Goal: Information Seeking & Learning: Learn about a topic

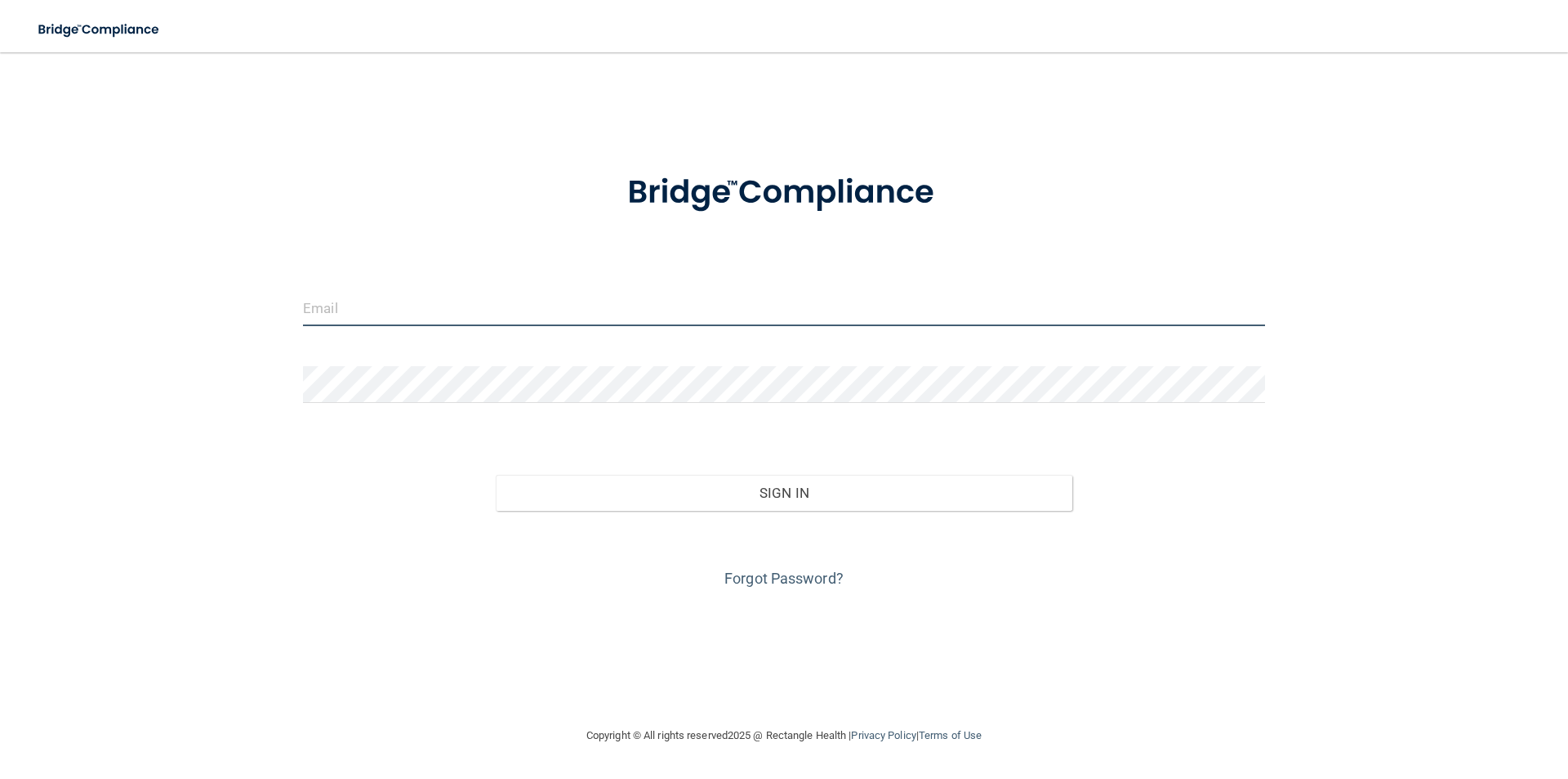
click at [377, 311] on input "email" at bounding box center [784, 308] width 962 height 37
type input "[EMAIL_ADDRESS][DOMAIN_NAME]"
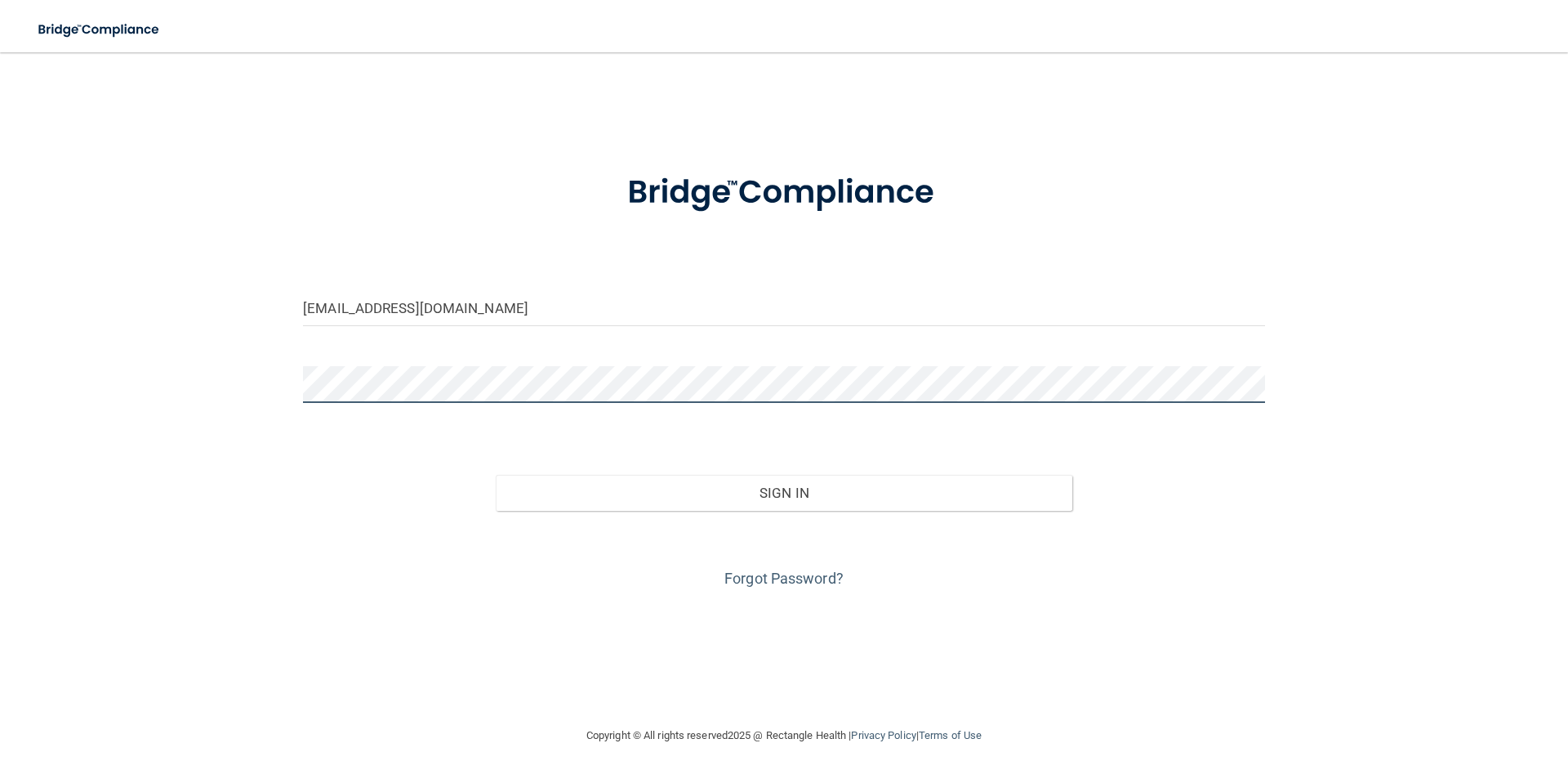
click at [496, 475] on button "Sign In" at bounding box center [784, 492] width 578 height 36
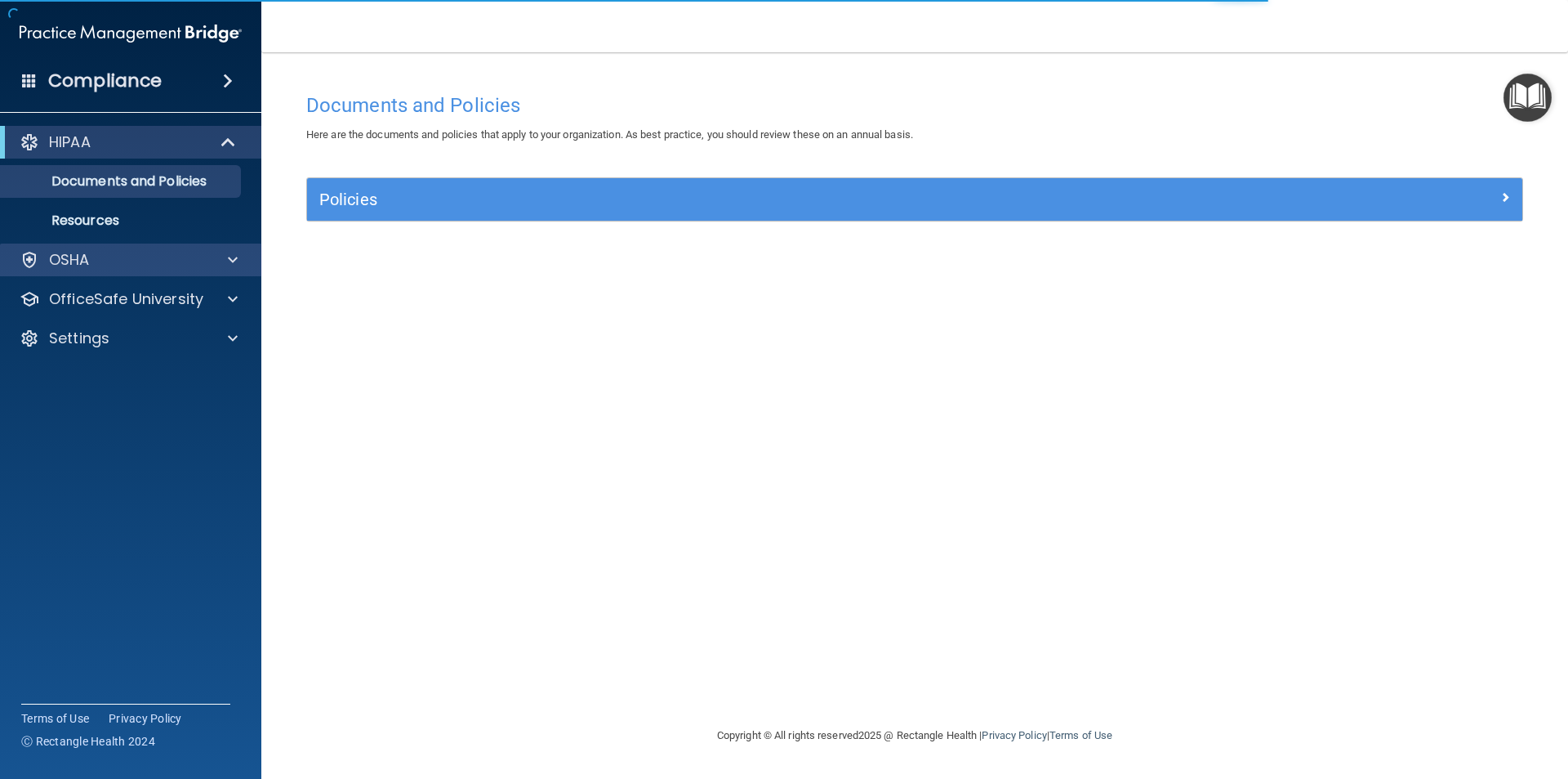
click at [228, 270] on div "OSHA" at bounding box center [131, 260] width 262 height 33
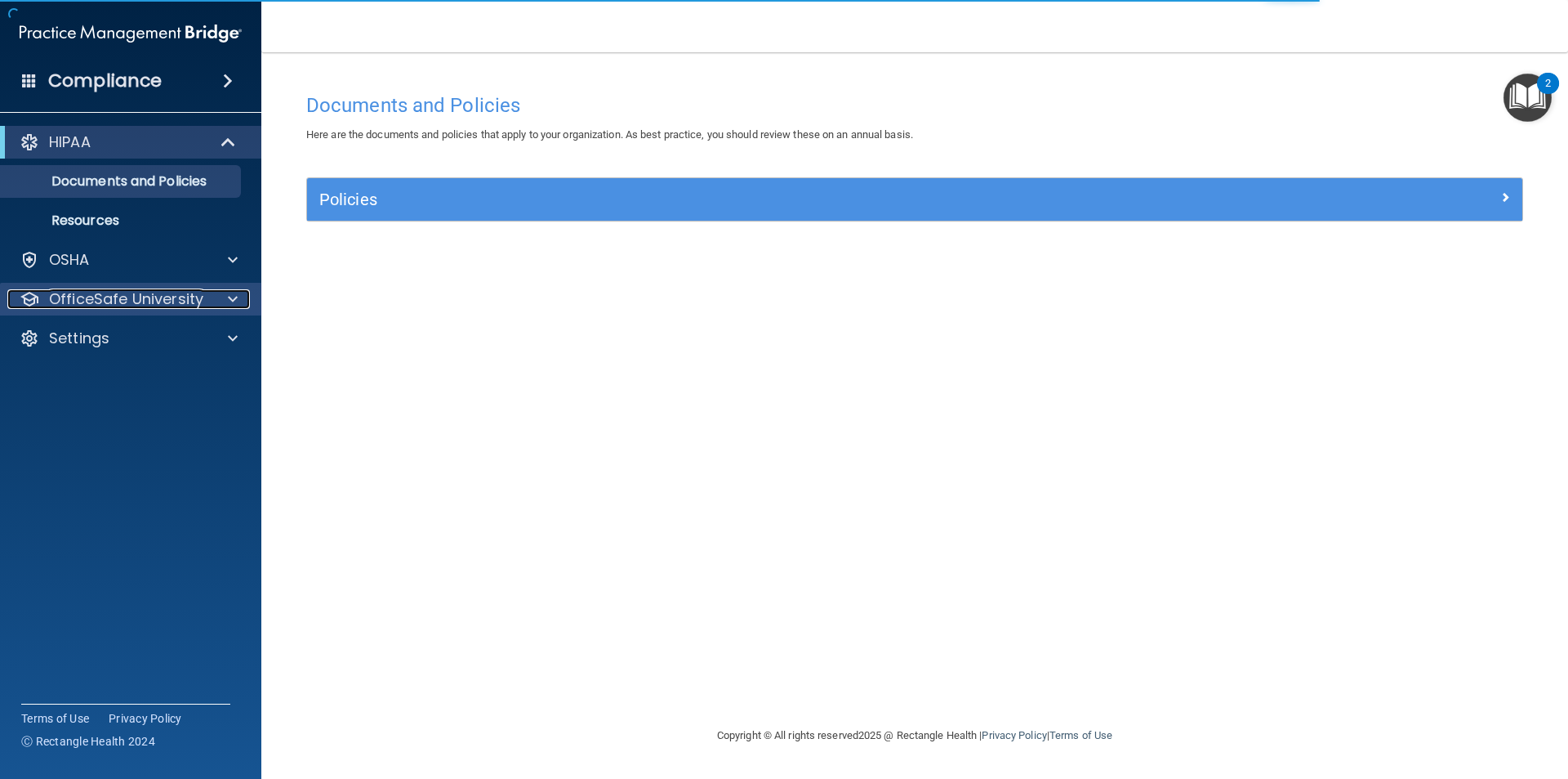
click at [232, 304] on span at bounding box center [233, 299] width 10 height 19
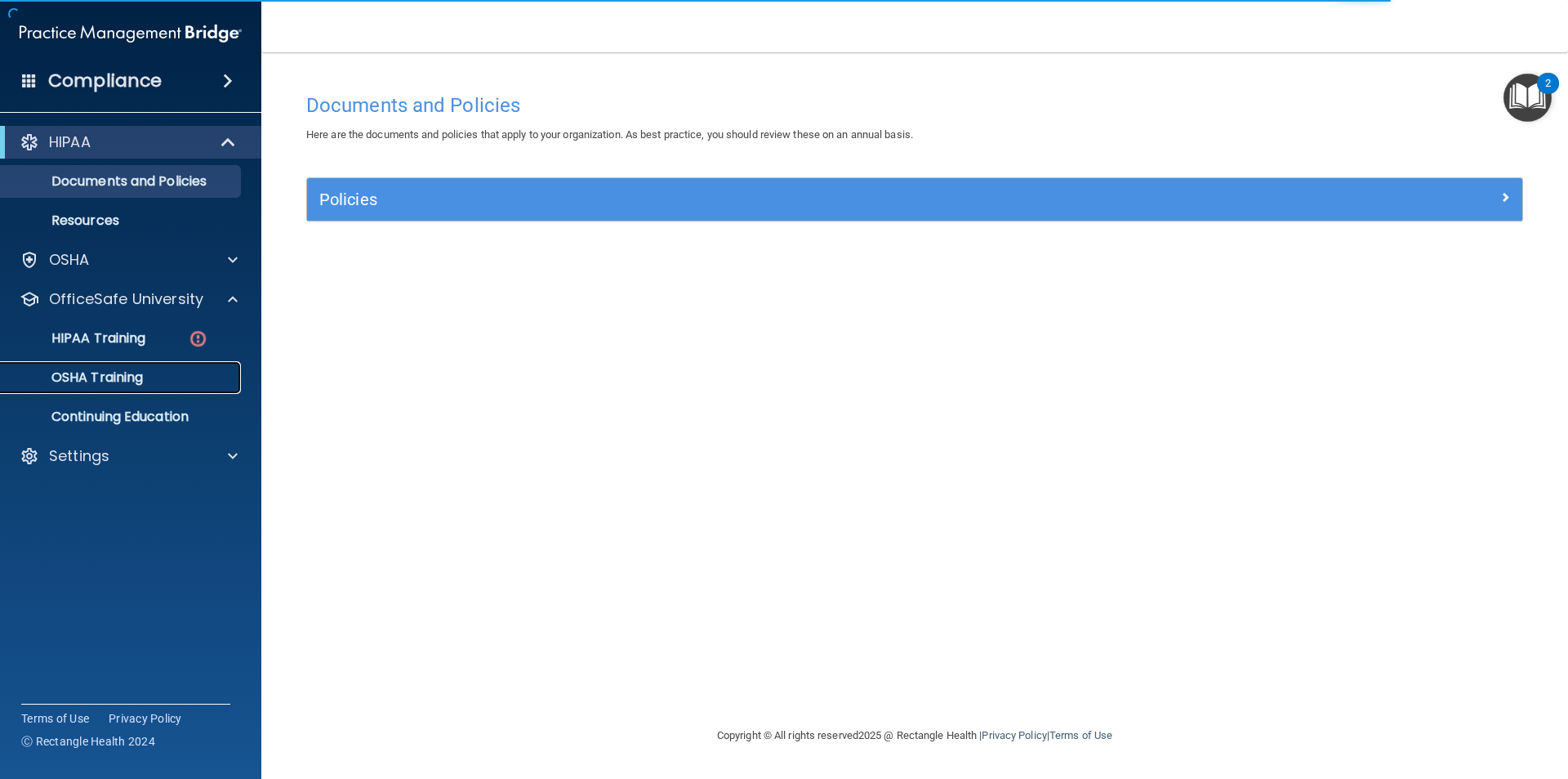
click at [162, 370] on div "OSHA Training" at bounding box center [122, 377] width 223 height 17
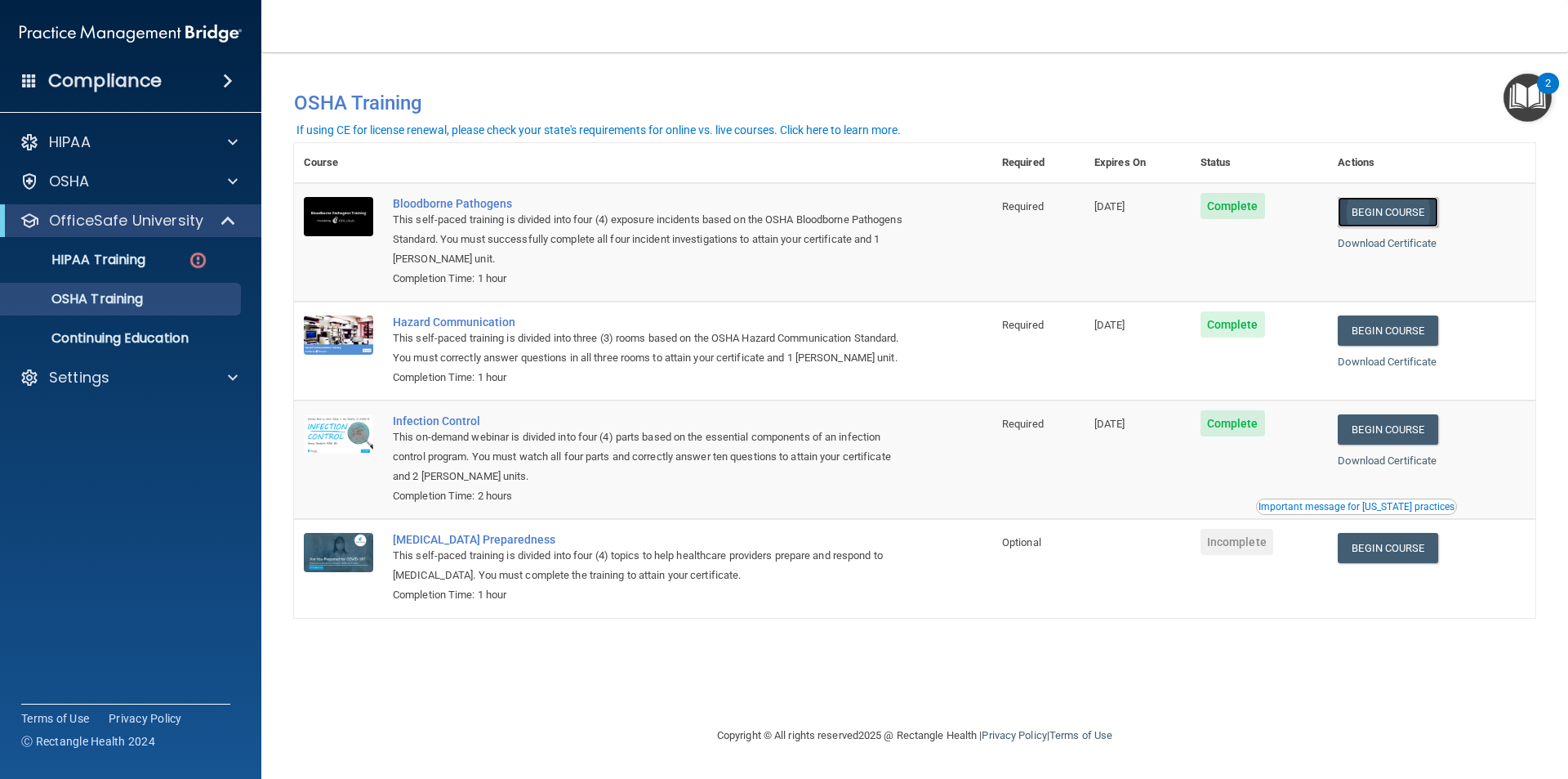
click at [782, 209] on link "Begin Course" at bounding box center [1388, 212] width 99 height 30
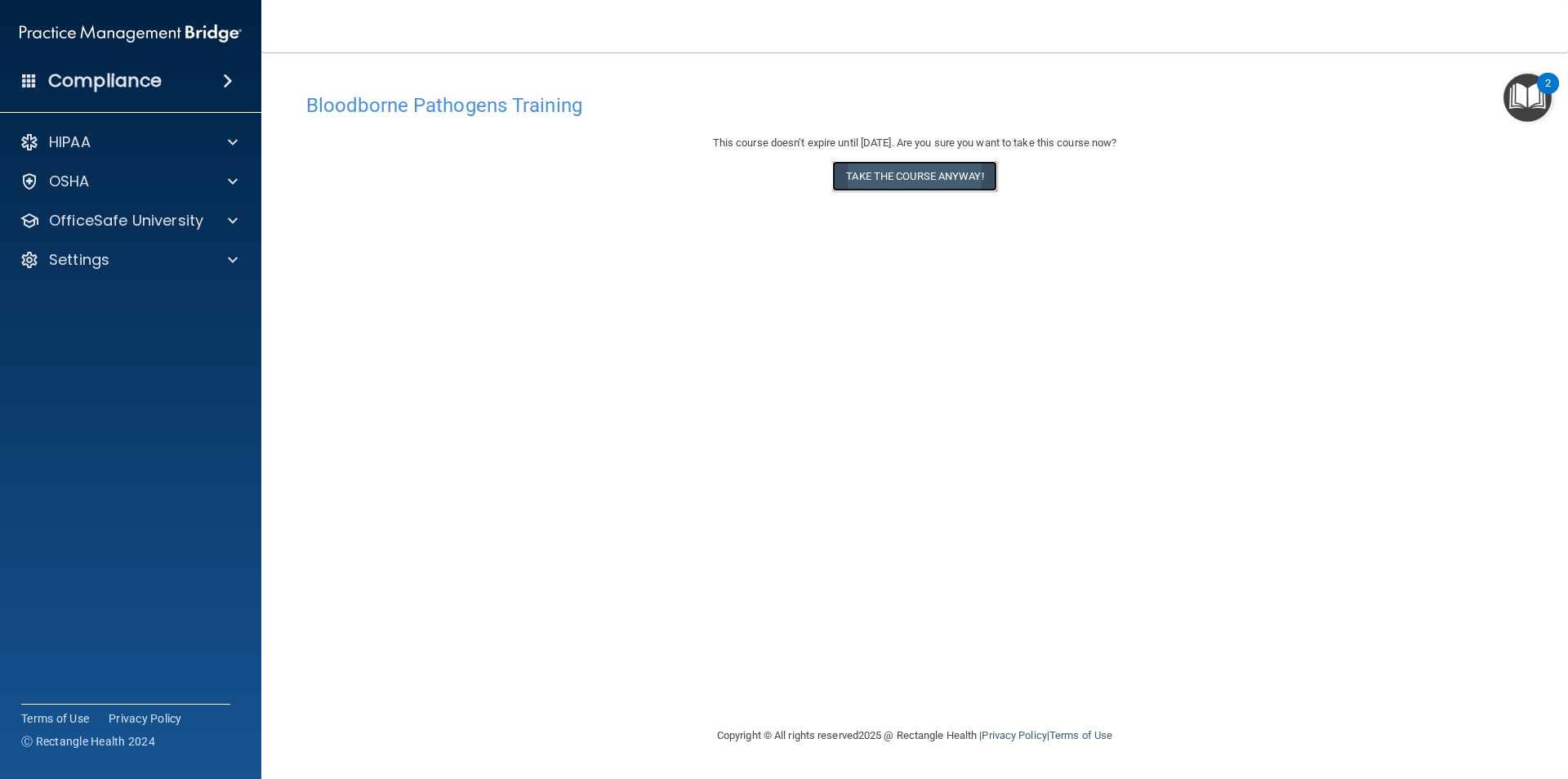
click at [933, 180] on button "Take the course anyway!" at bounding box center [914, 175] width 164 height 30
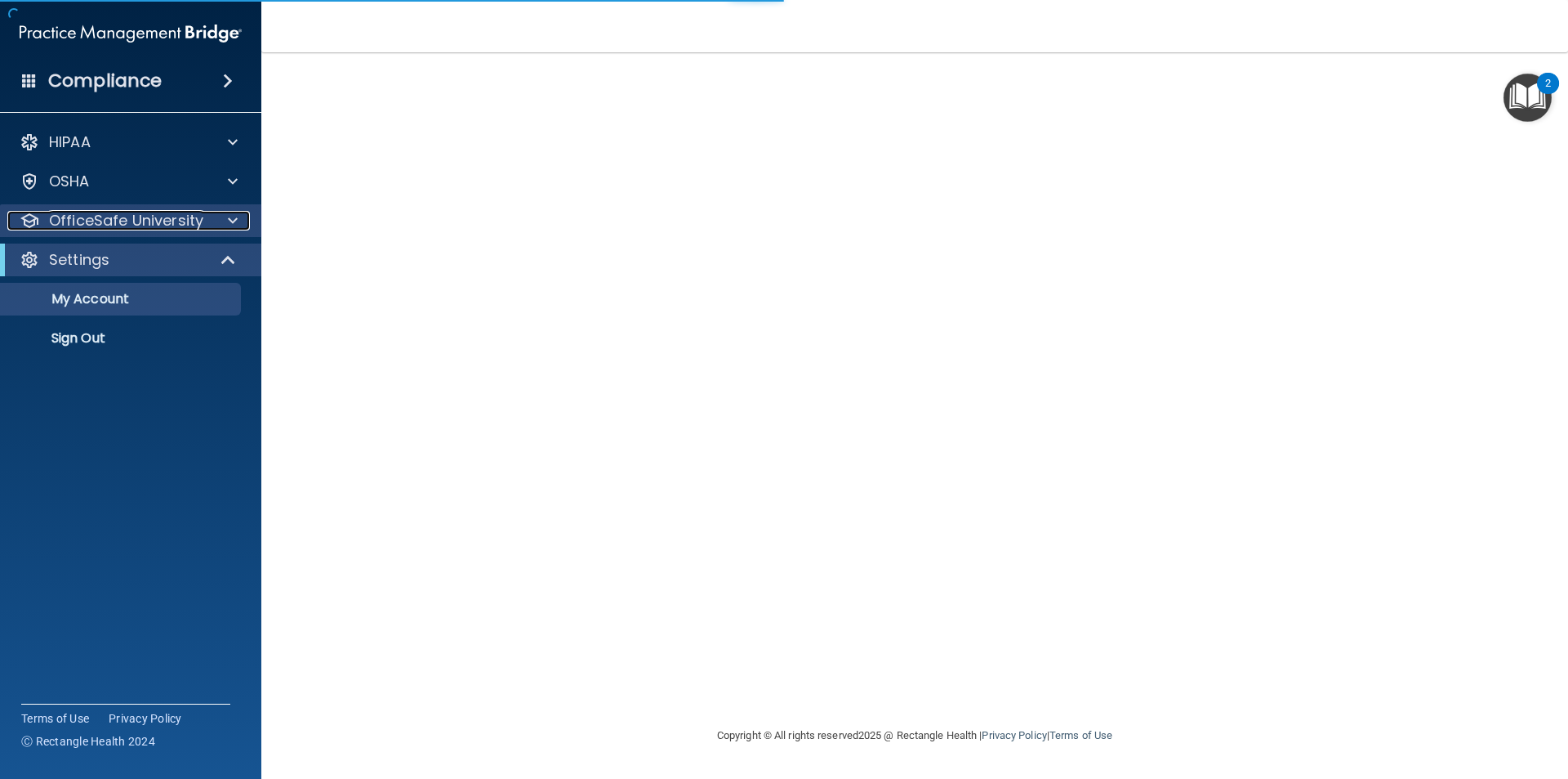
click at [232, 224] on span at bounding box center [233, 220] width 10 height 19
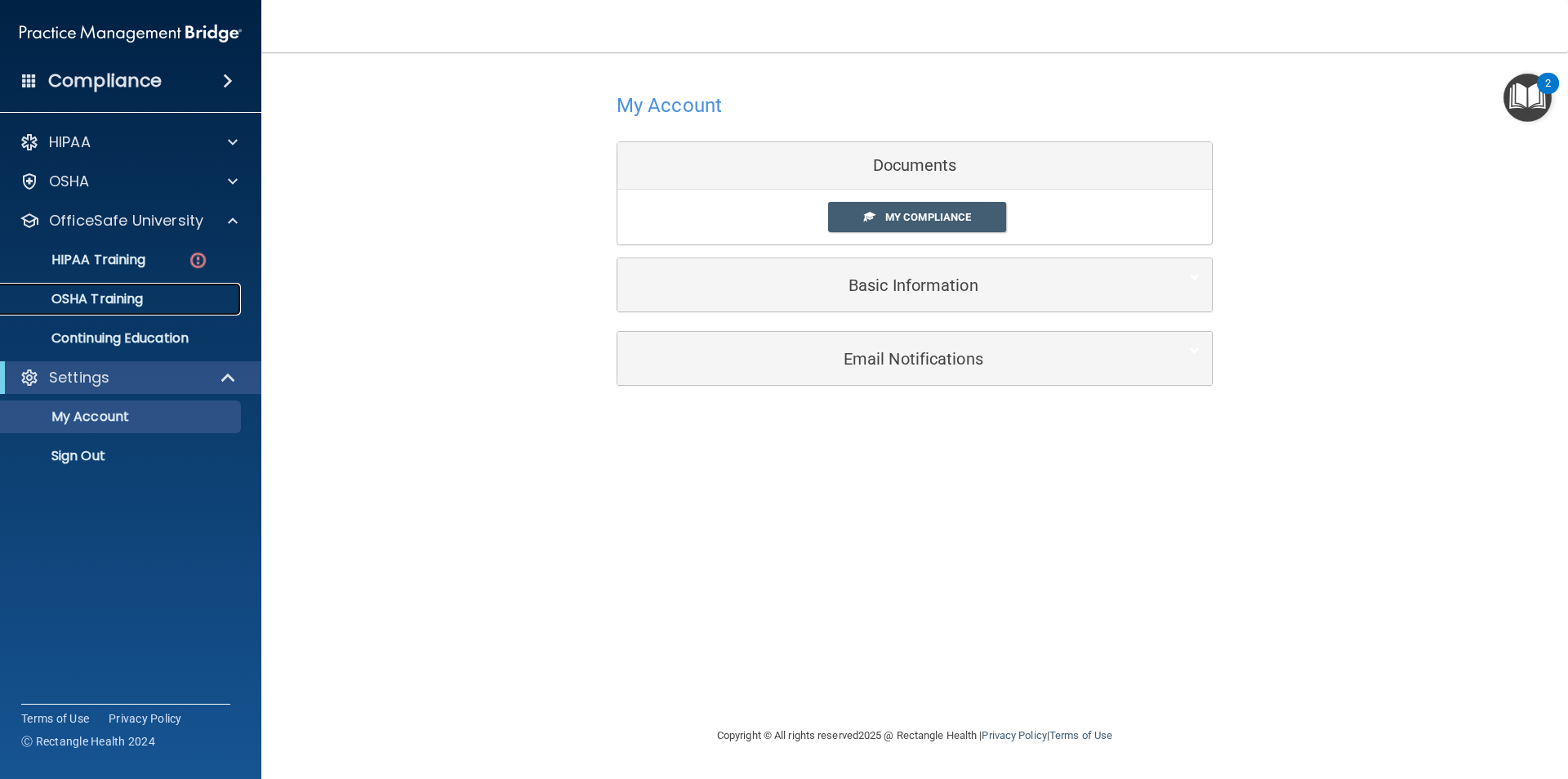
click at [139, 305] on p "OSHA Training" at bounding box center [77, 298] width 133 height 17
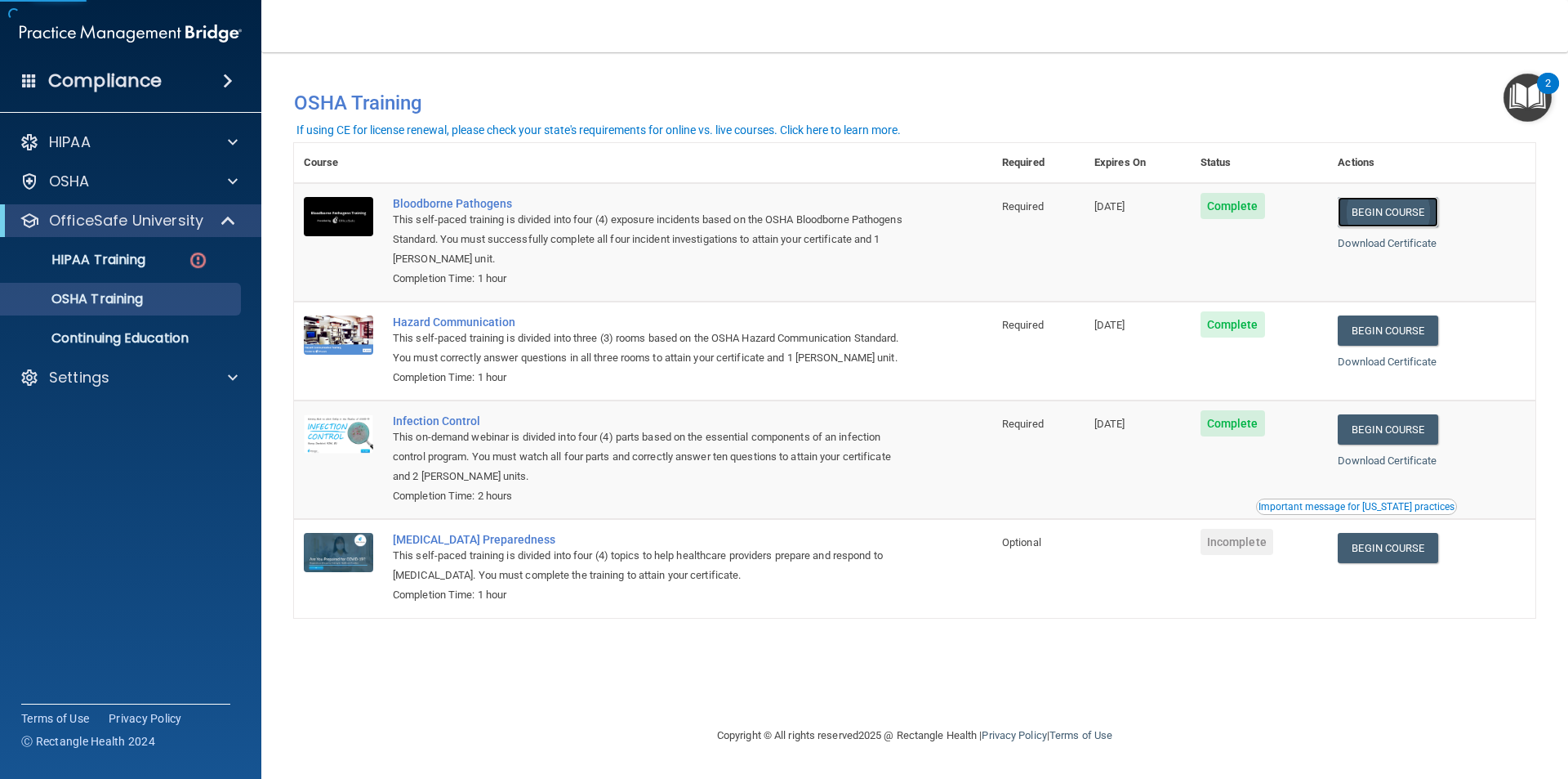
click at [1399, 210] on link "Begin Course" at bounding box center [1388, 212] width 99 height 30
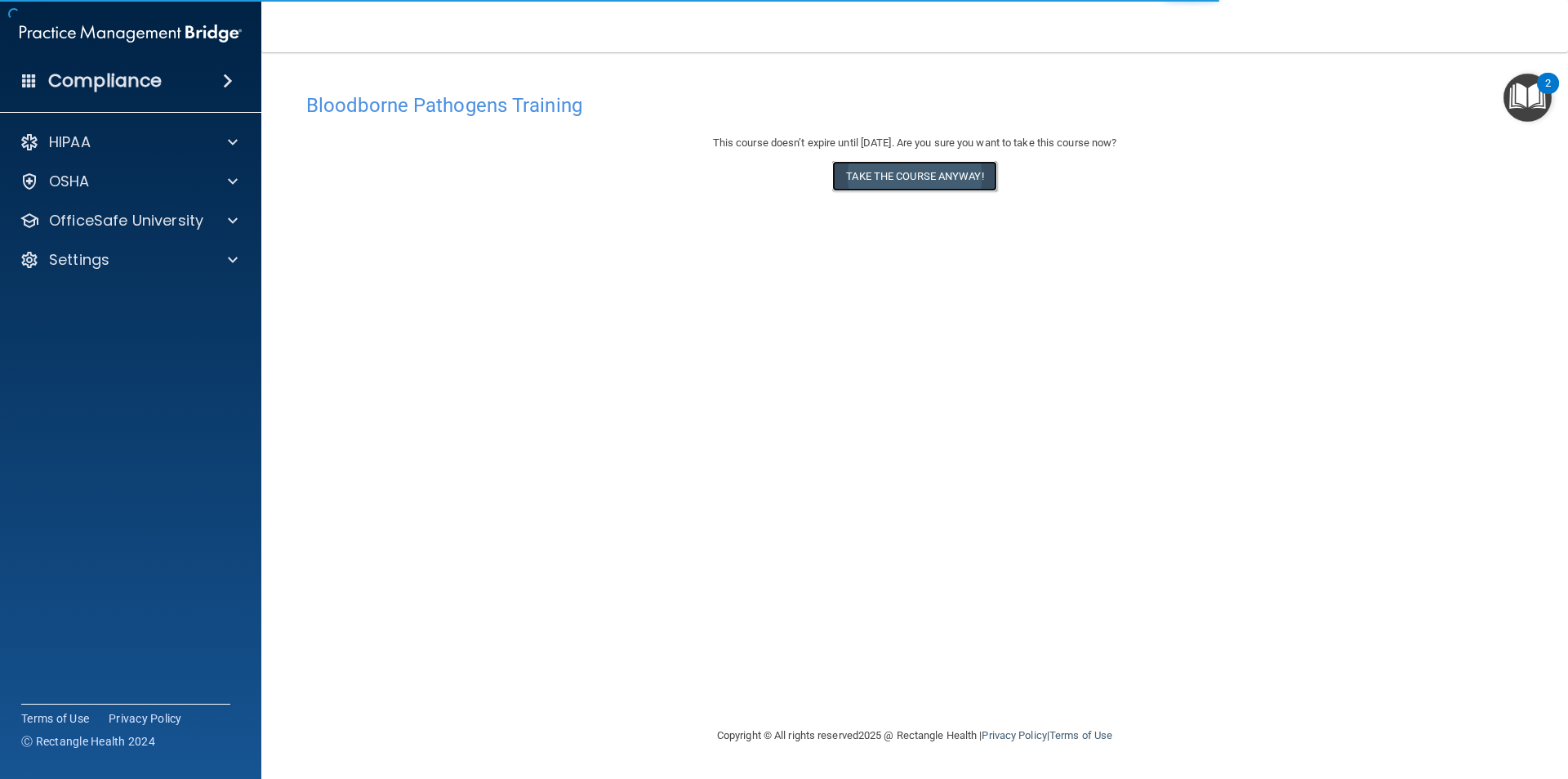
click at [915, 180] on button "Take the course anyway!" at bounding box center [914, 175] width 164 height 30
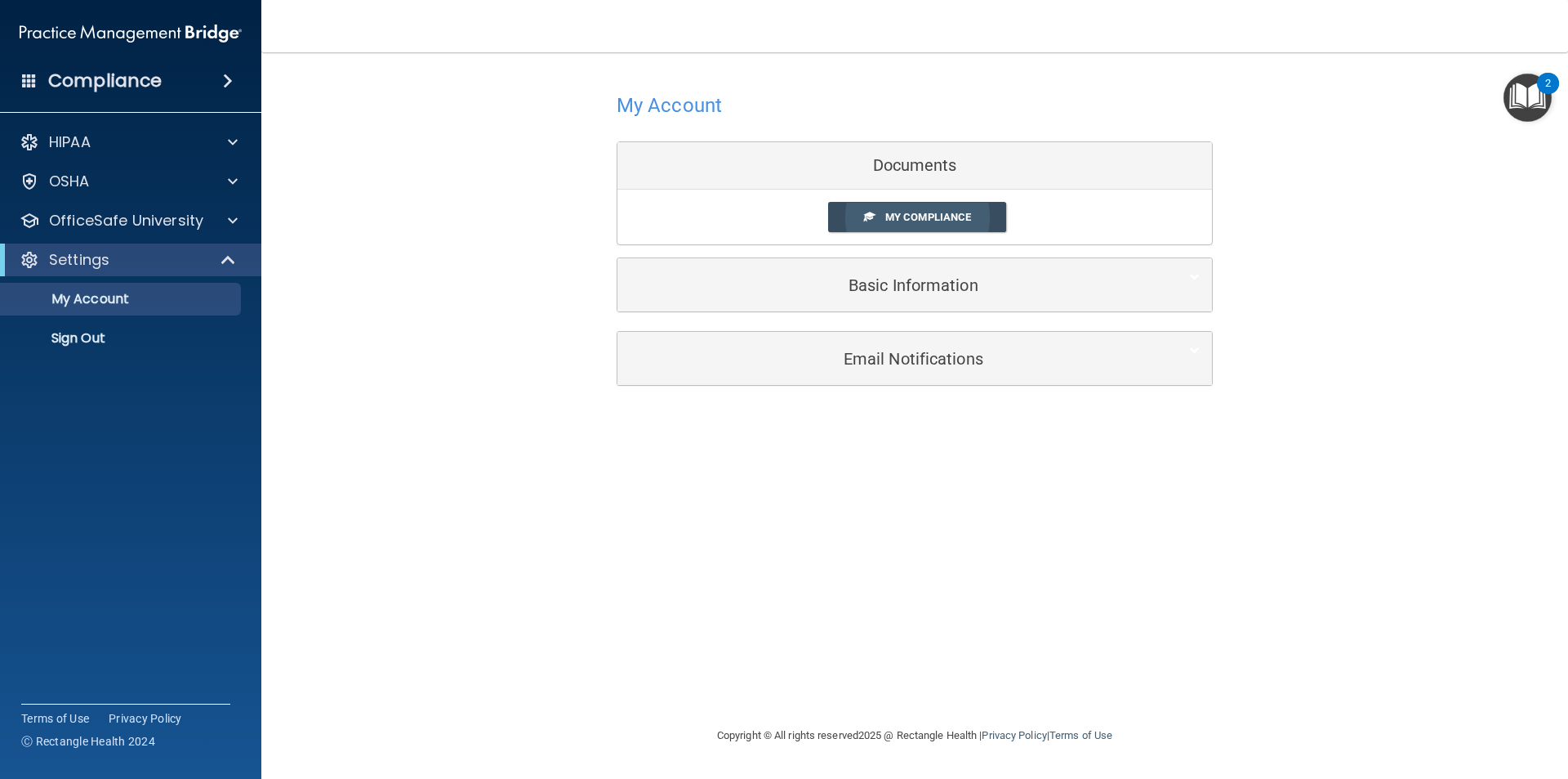
click at [873, 219] on span at bounding box center [869, 215] width 11 height 11
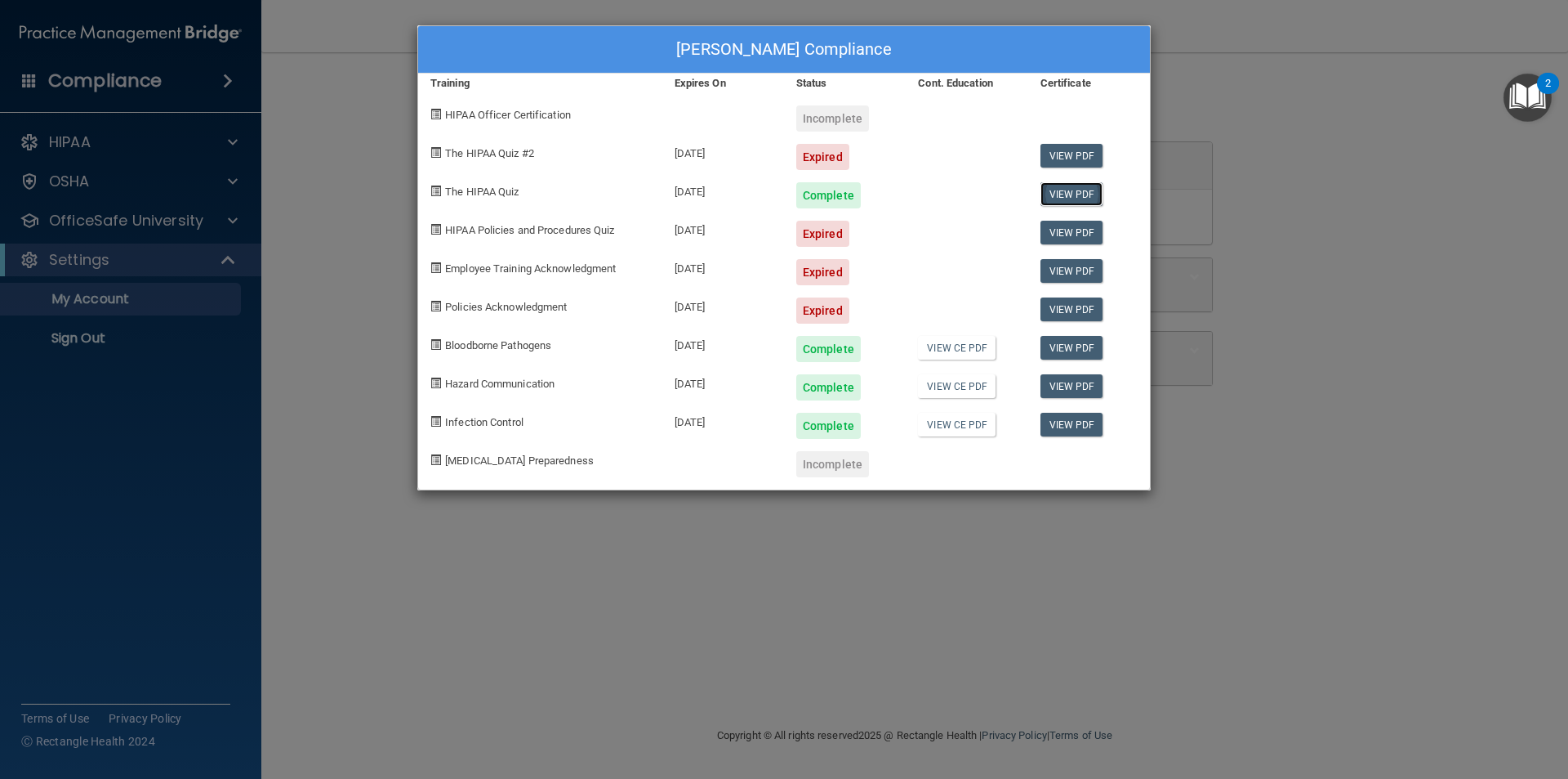
click at [1071, 189] on link "View PDF" at bounding box center [1072, 194] width 63 height 23
click at [973, 345] on link "View CE PDF" at bounding box center [957, 347] width 78 height 23
click at [1082, 341] on link "View PDF" at bounding box center [1072, 347] width 63 height 23
click at [1072, 386] on link "View PDF" at bounding box center [1072, 386] width 63 height 23
click at [1072, 422] on link "View PDF" at bounding box center [1072, 424] width 63 height 23
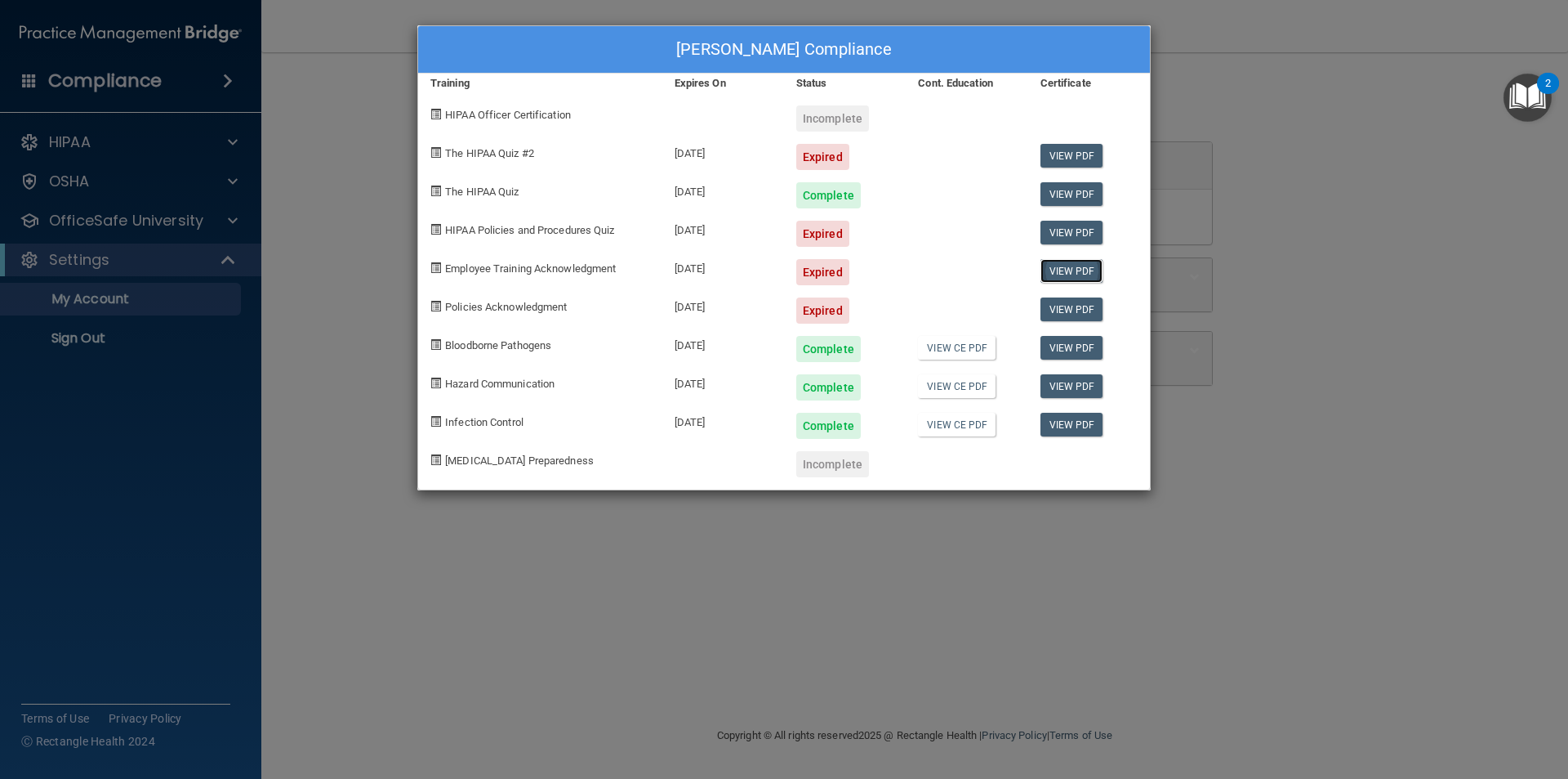
click at [1061, 270] on link "View PDF" at bounding box center [1072, 271] width 63 height 23
click at [419, 42] on div "[PERSON_NAME] Compliance" at bounding box center [784, 50] width 732 height 48
click at [351, 77] on div "Taylor Richter's Compliance Training Expires On Status Cont. Education Certific…" at bounding box center [784, 389] width 1568 height 779
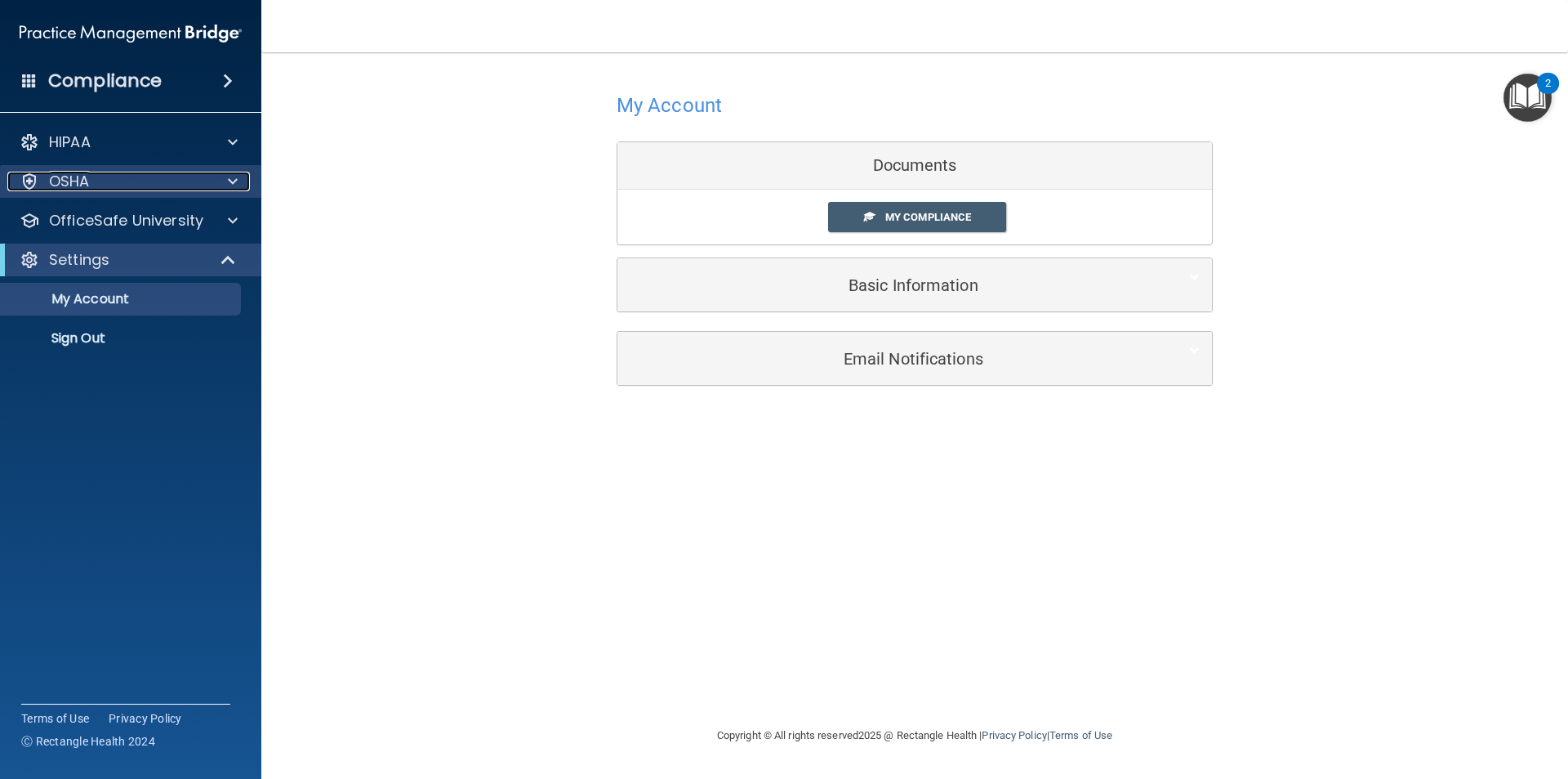
click at [240, 177] on div at bounding box center [230, 181] width 41 height 19
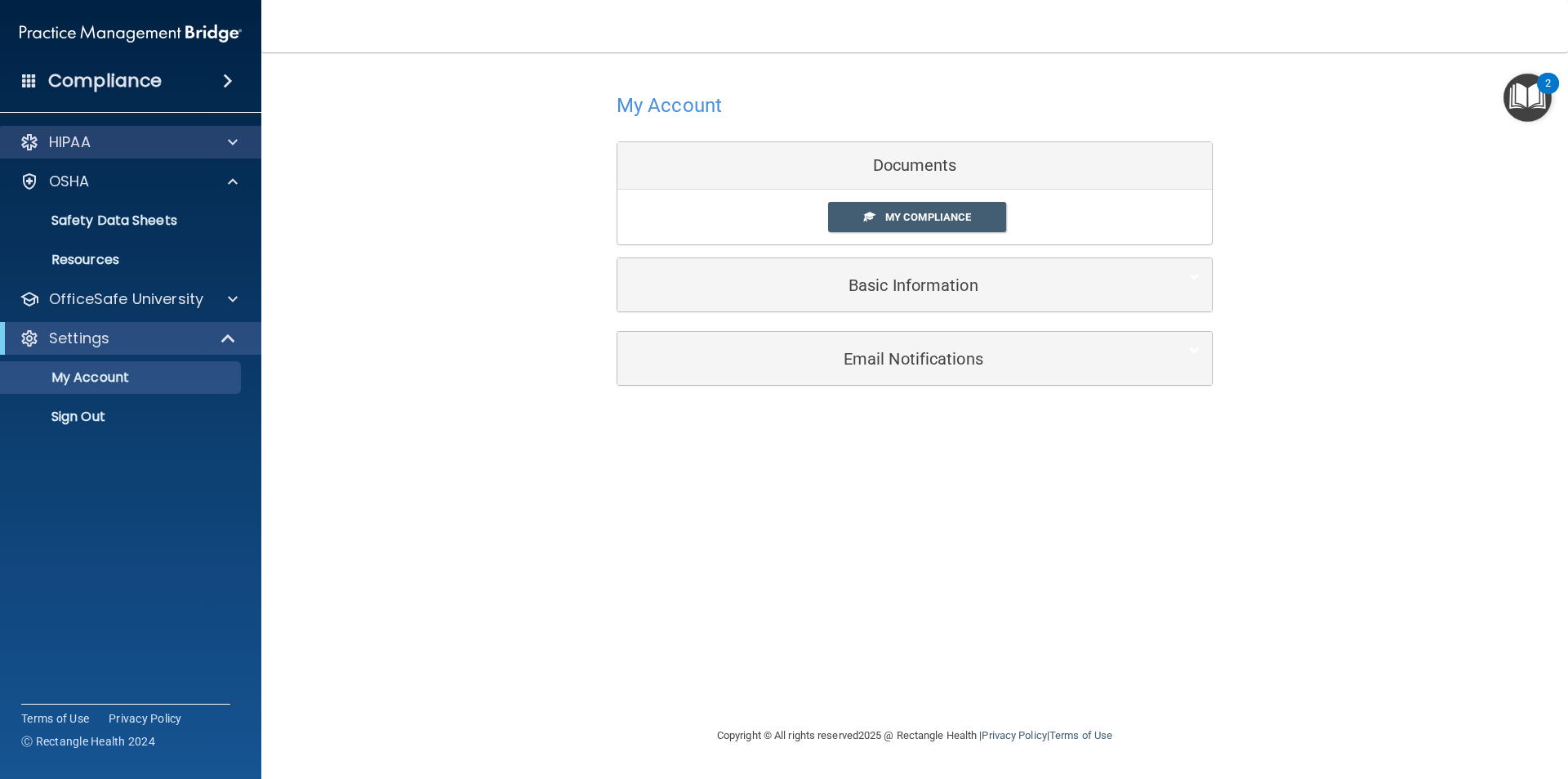
click at [227, 131] on div "HIPAA" at bounding box center [131, 142] width 262 height 33
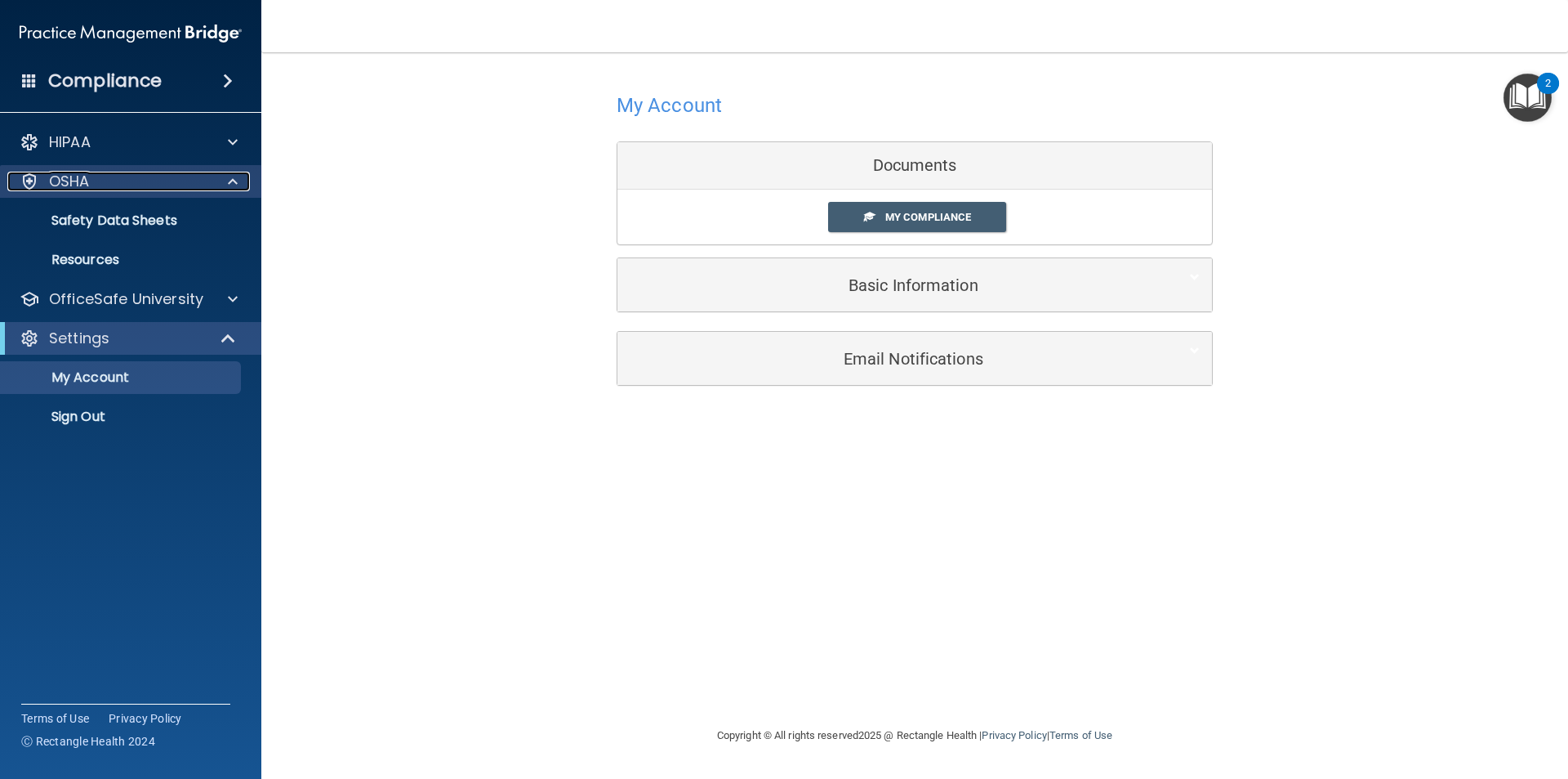
click at [239, 179] on div at bounding box center [230, 181] width 41 height 19
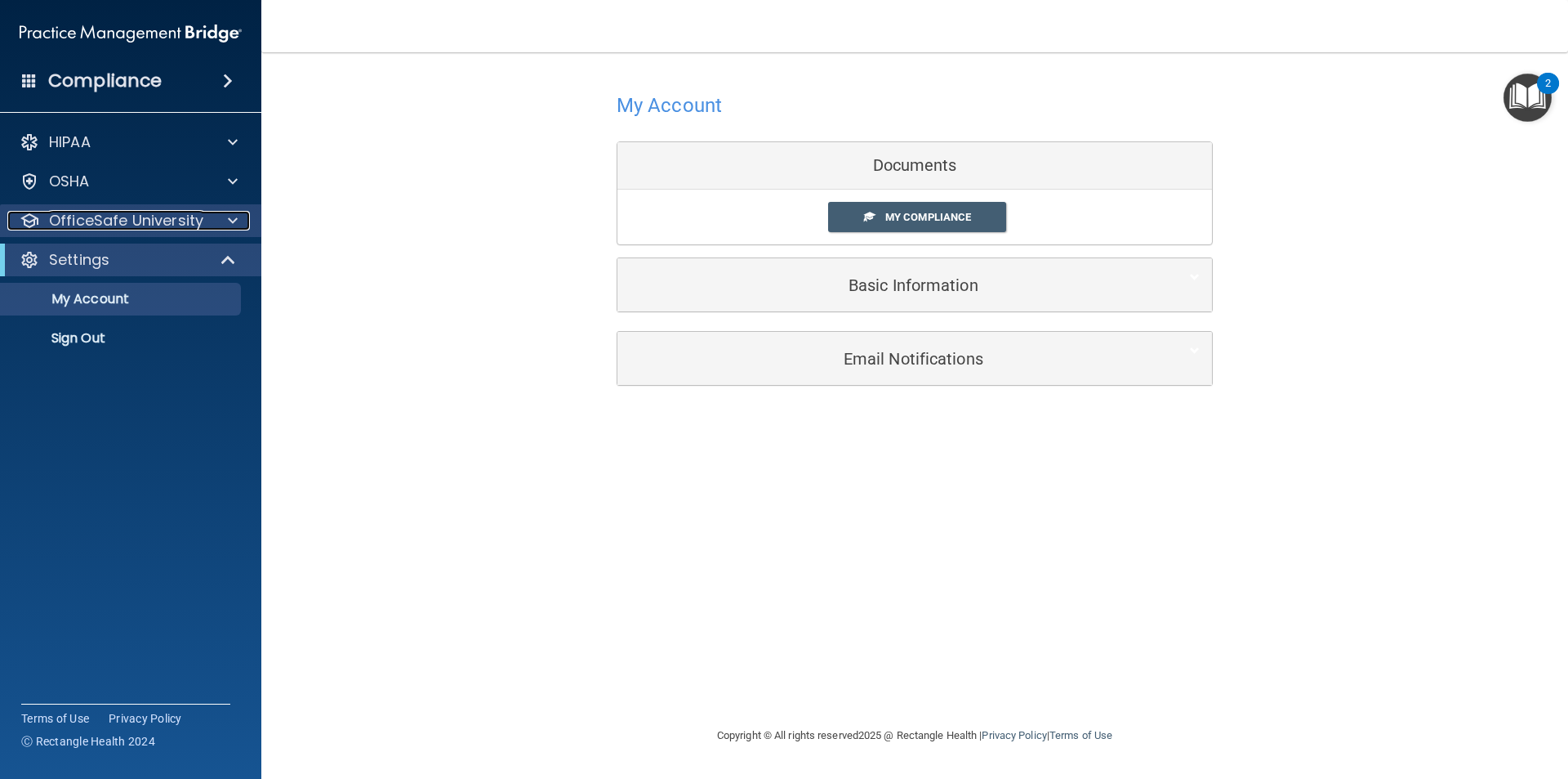
click at [228, 219] on span at bounding box center [233, 220] width 10 height 19
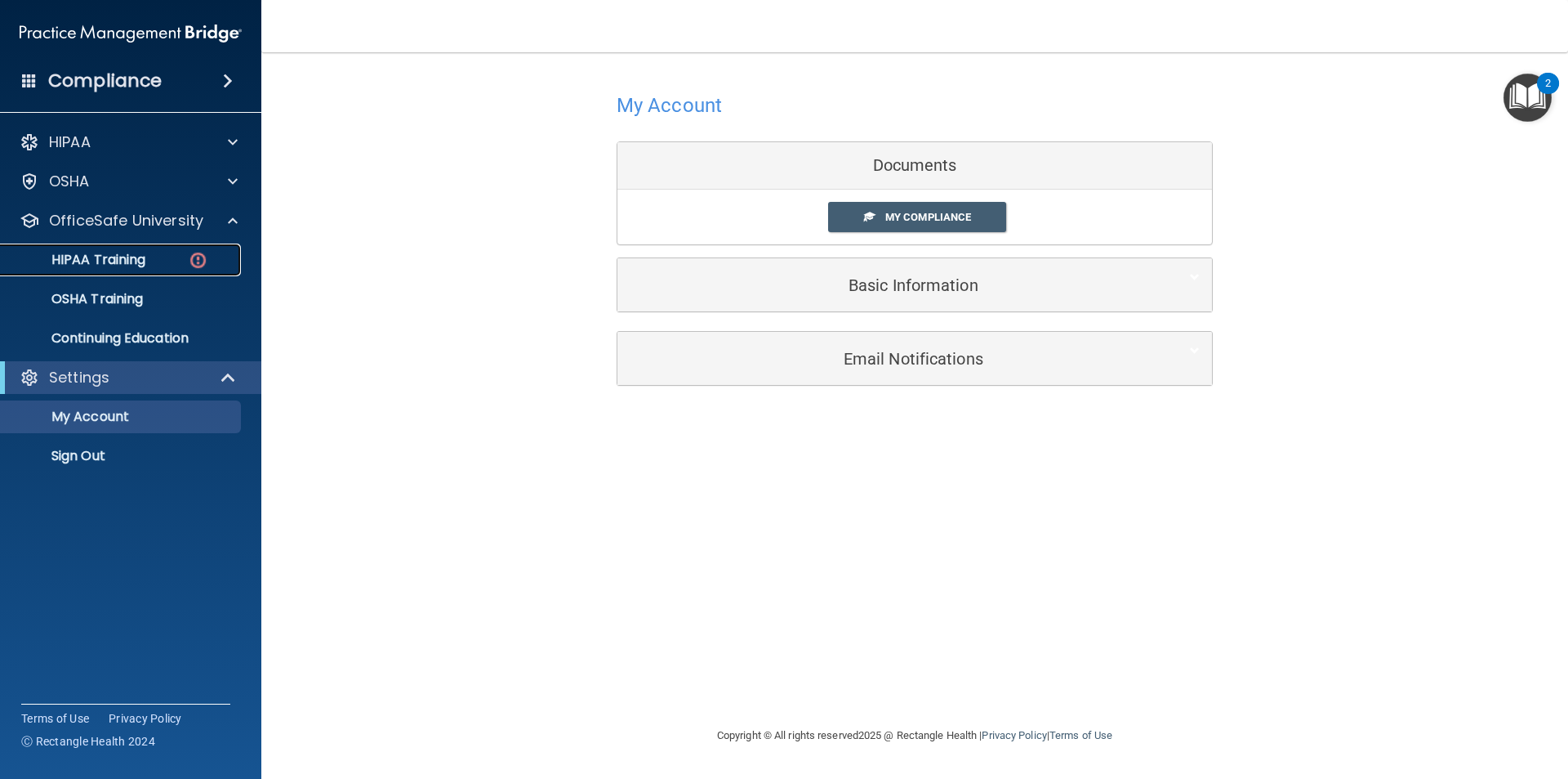
click at [165, 263] on div "HIPAA Training" at bounding box center [122, 259] width 223 height 17
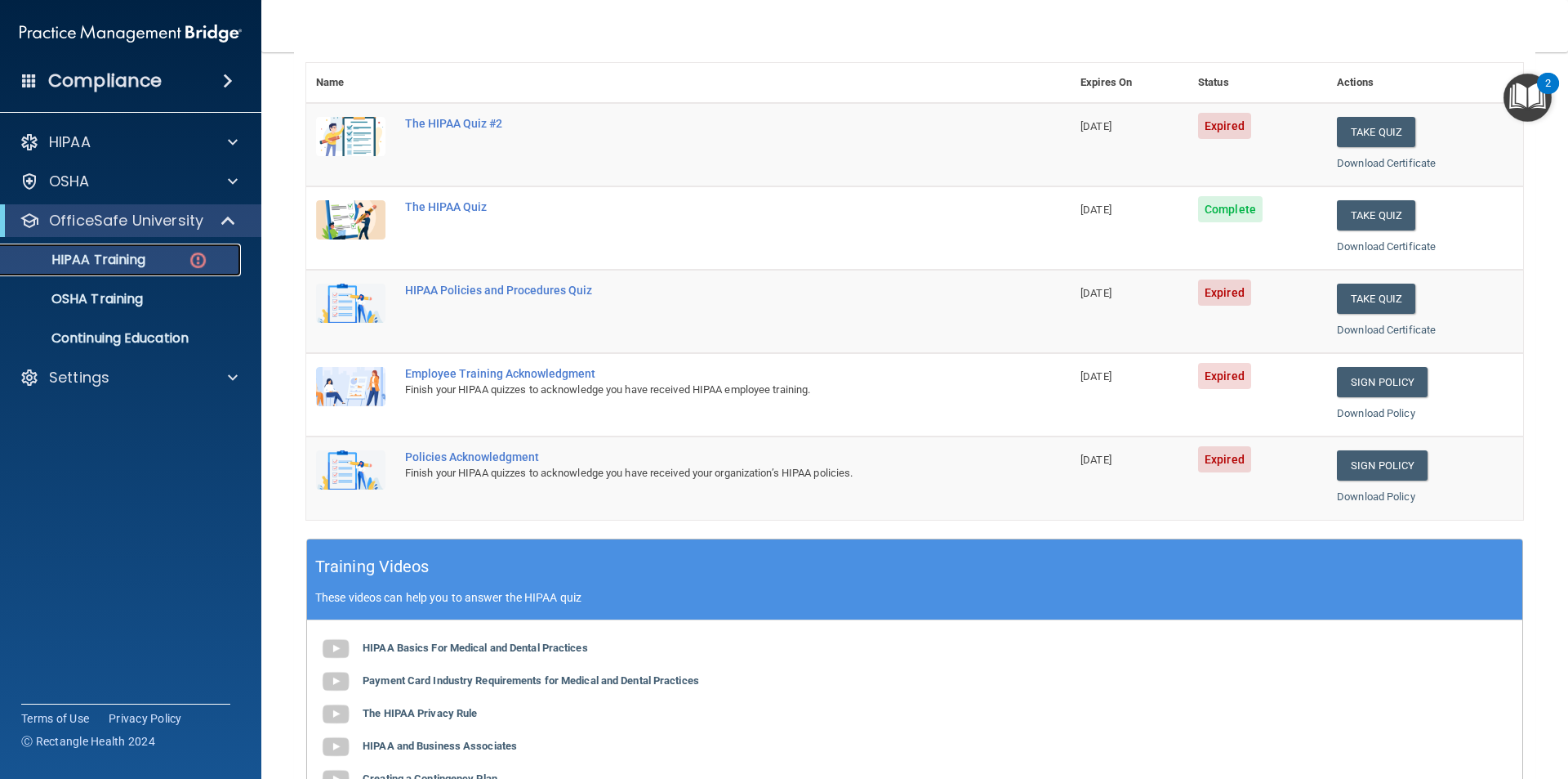
scroll to position [82, 0]
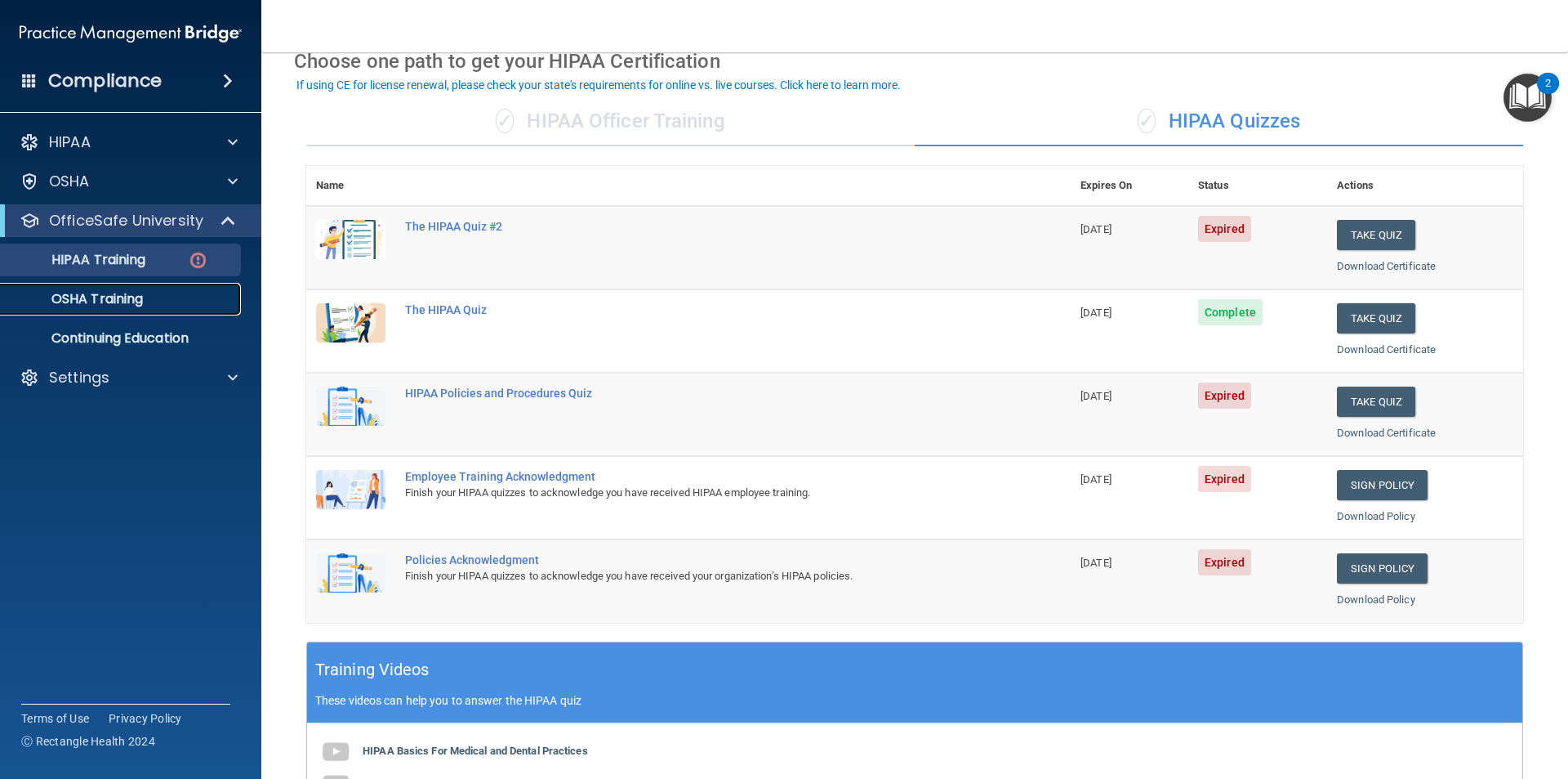
click at [155, 298] on div "OSHA Training" at bounding box center [122, 298] width 223 height 17
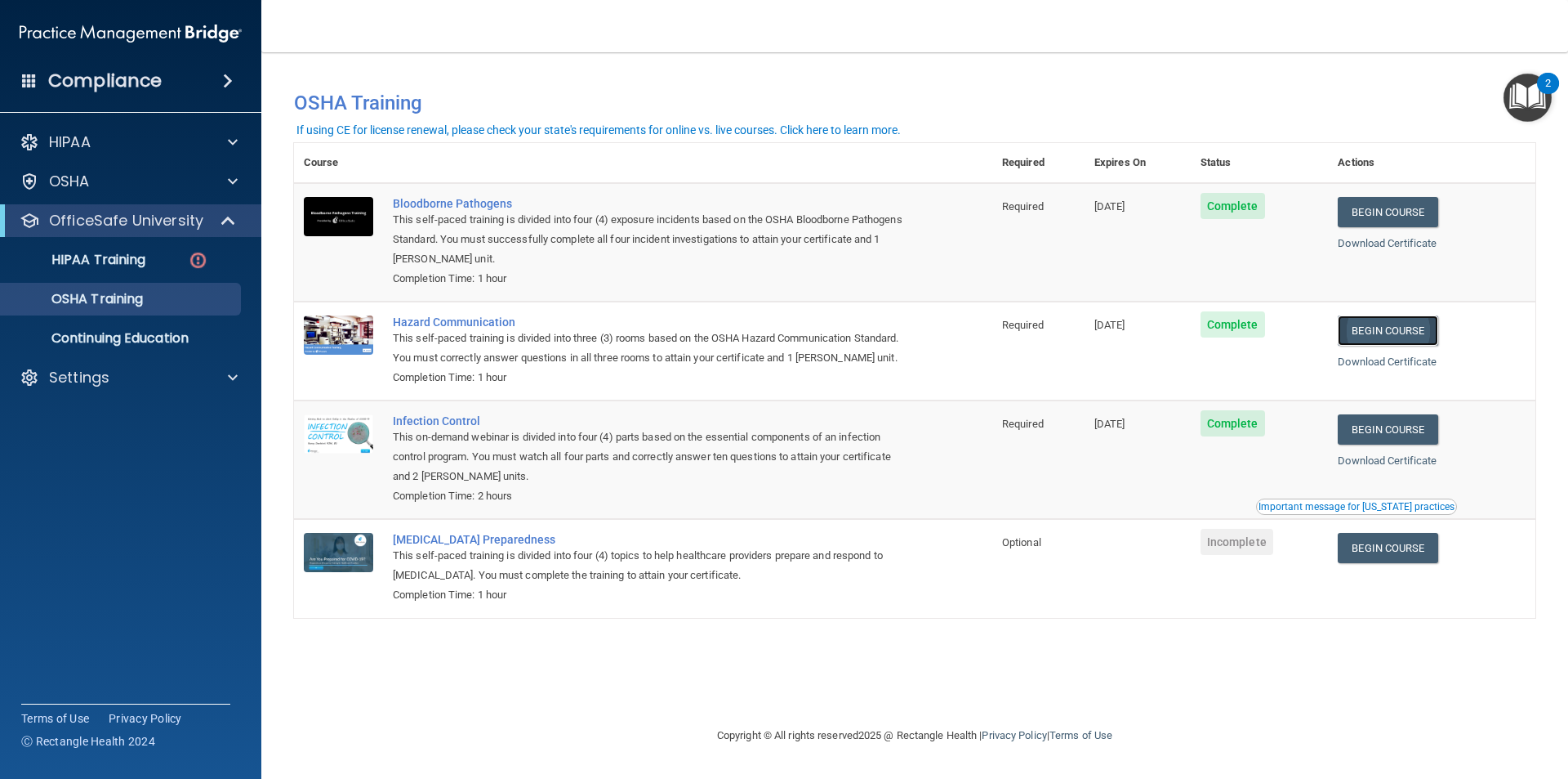
click at [1409, 328] on link "Begin Course" at bounding box center [1388, 330] width 99 height 30
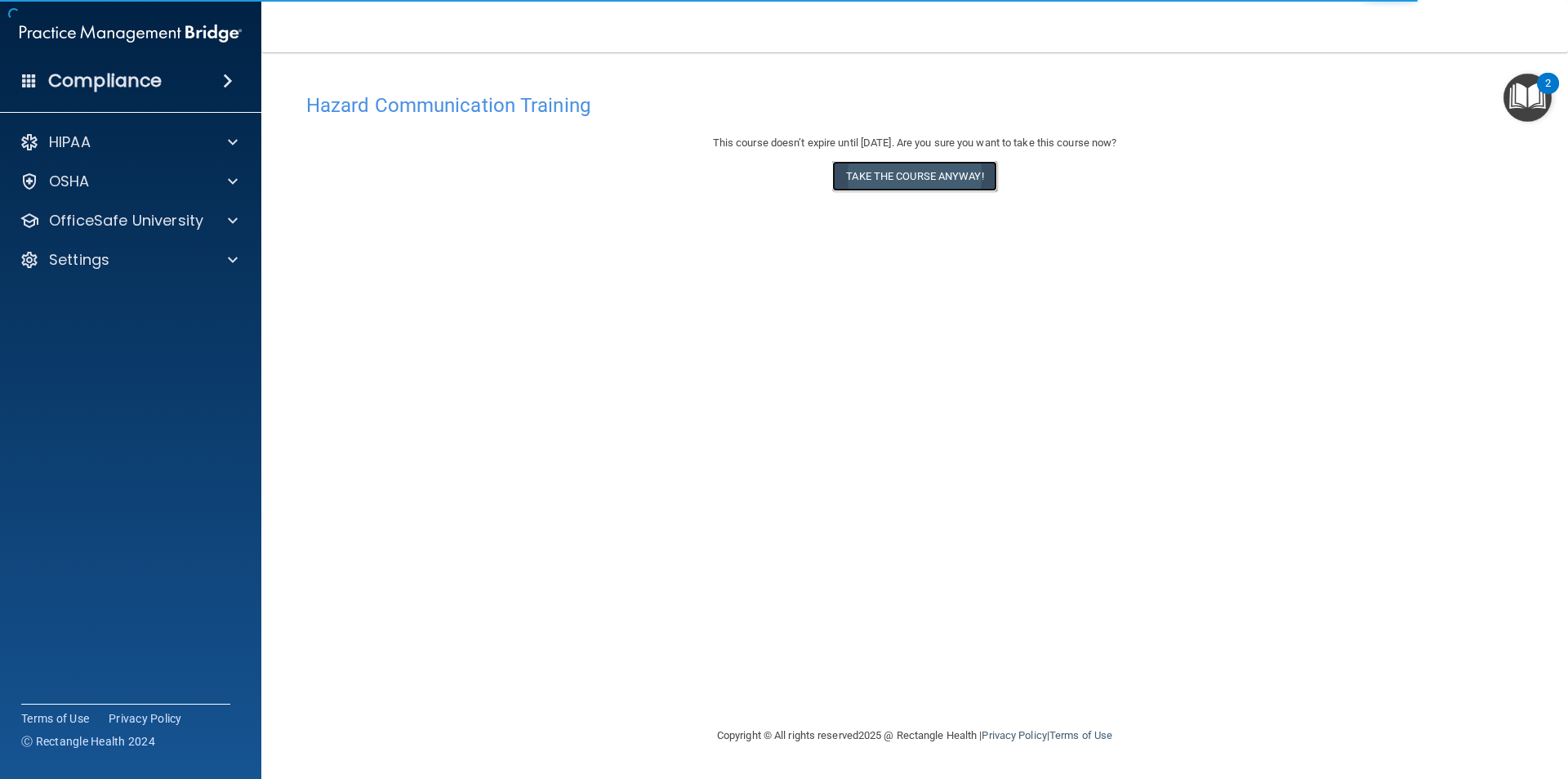
click at [890, 178] on button "Take the course anyway!" at bounding box center [914, 175] width 164 height 30
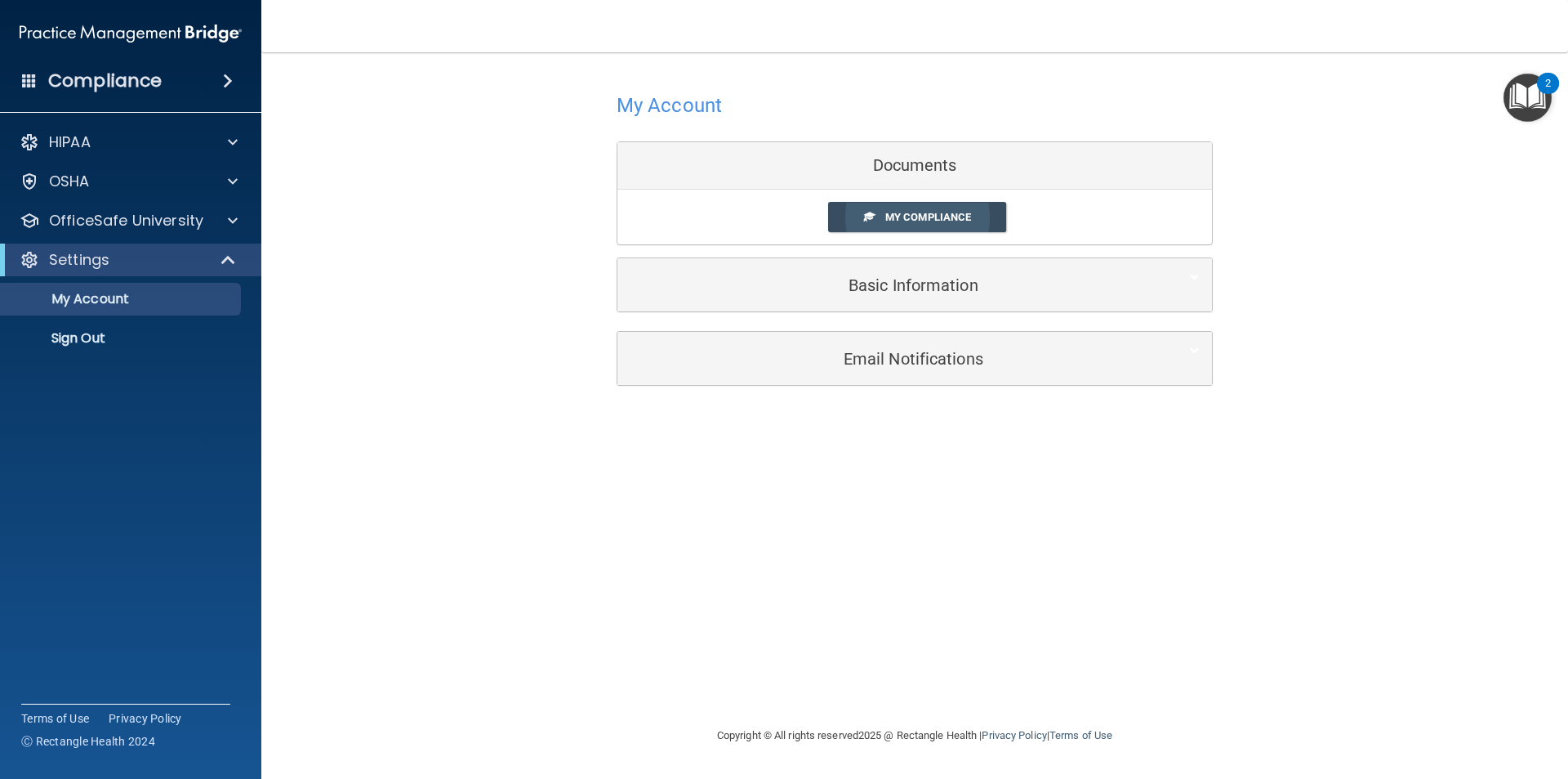
click at [923, 210] on link "My Compliance" at bounding box center [918, 216] width 179 height 30
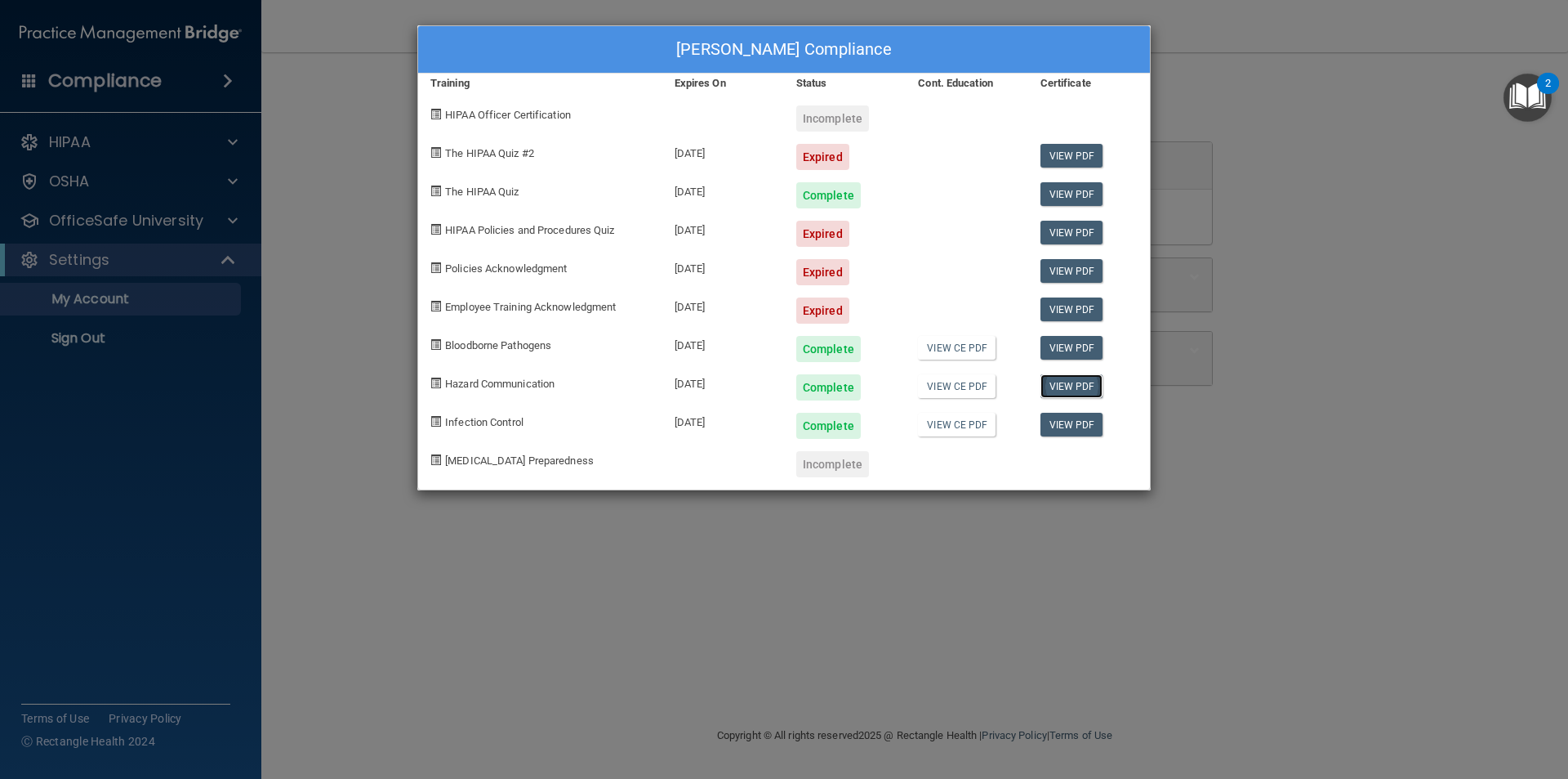
click at [1065, 391] on link "View PDF" at bounding box center [1072, 386] width 63 height 23
click at [481, 416] on span "Infection Control" at bounding box center [484, 422] width 78 height 13
click at [1291, 254] on div "Taylor Richter's Compliance Training Expires On Status Cont. Education Certific…" at bounding box center [784, 389] width 1568 height 779
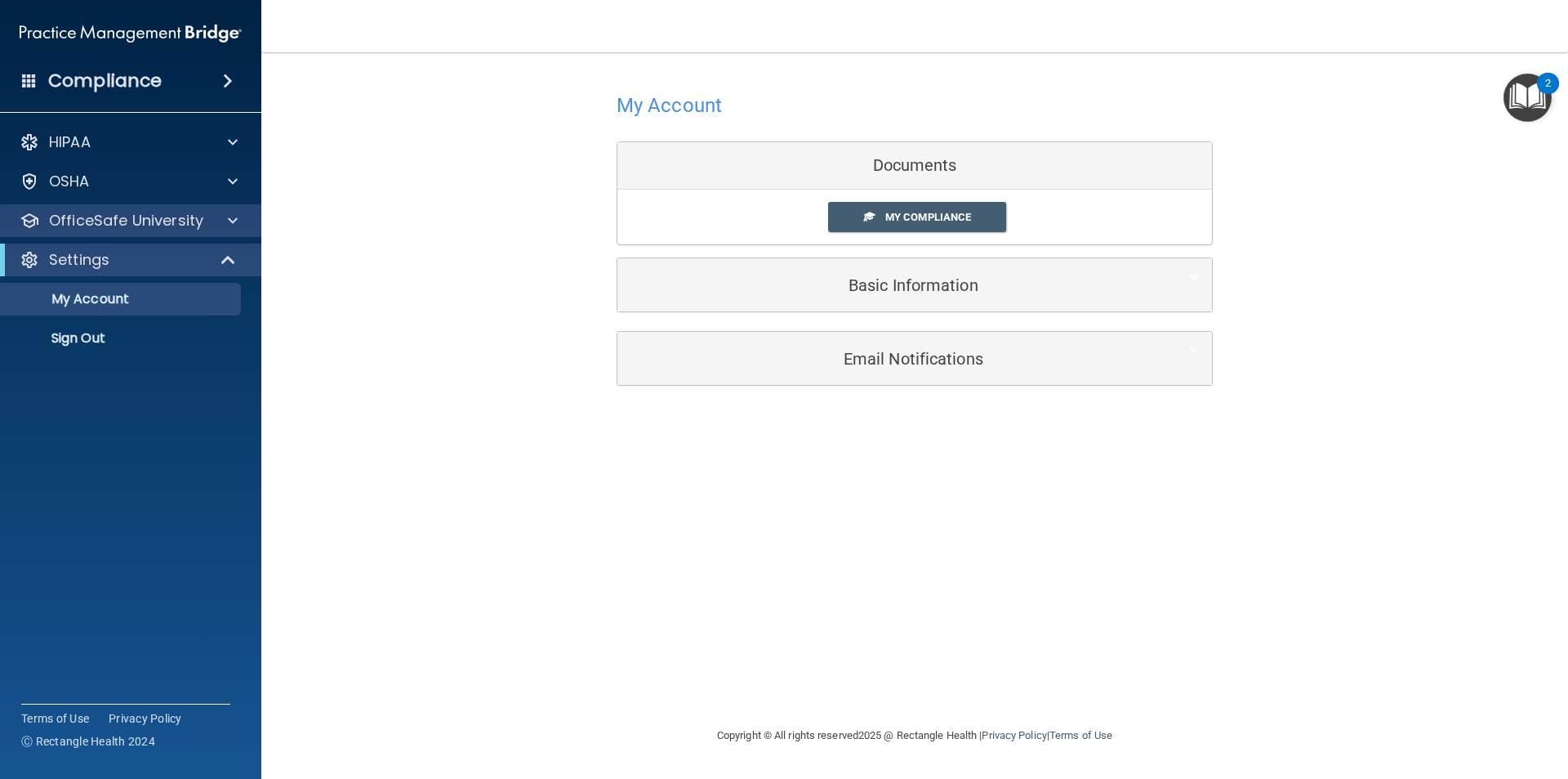
click at [231, 230] on div "OfficeSafe University" at bounding box center [131, 221] width 262 height 33
click at [232, 215] on span at bounding box center [233, 220] width 10 height 19
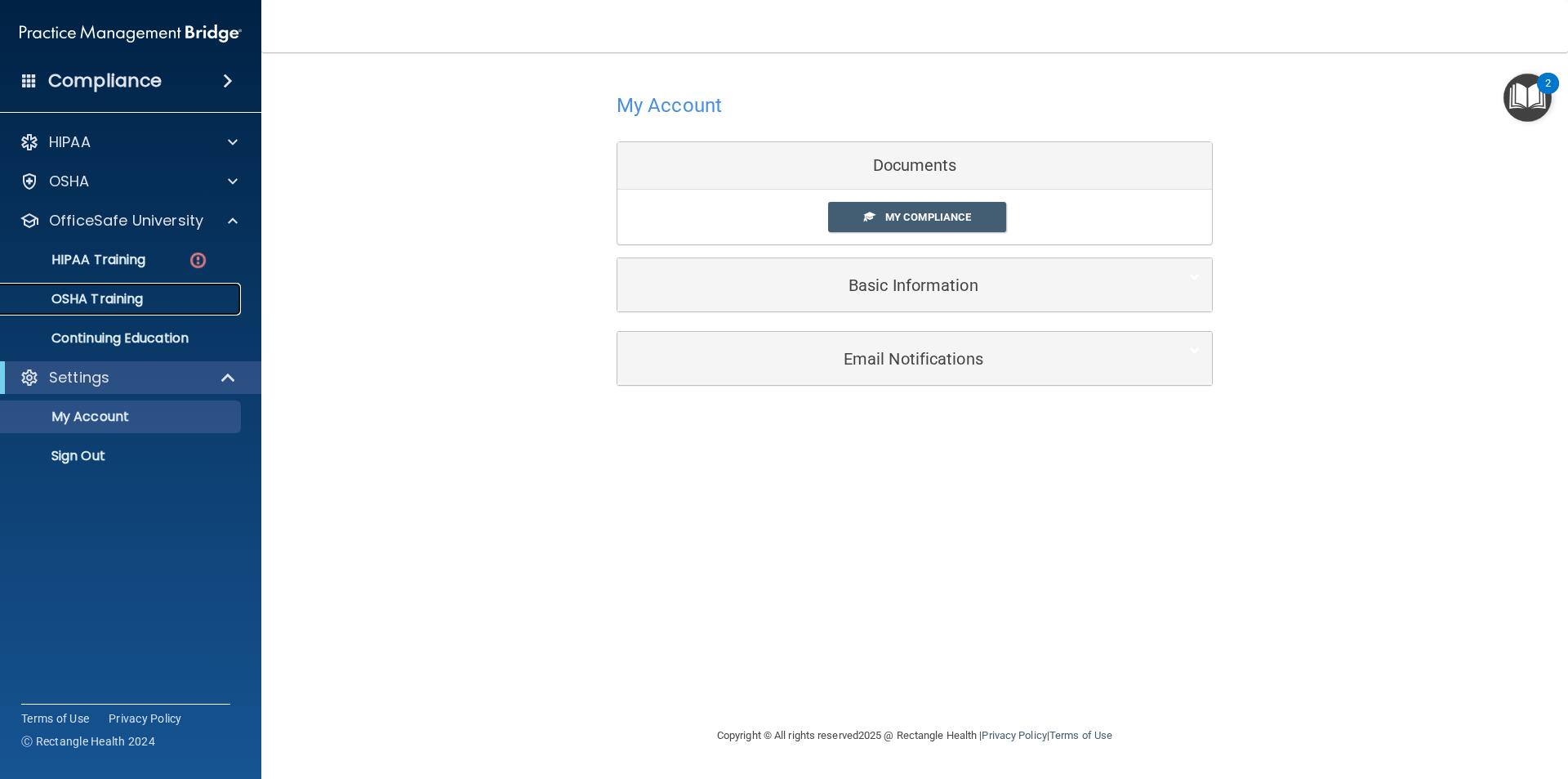
click at [100, 299] on p "OSHA Training" at bounding box center [77, 298] width 133 height 17
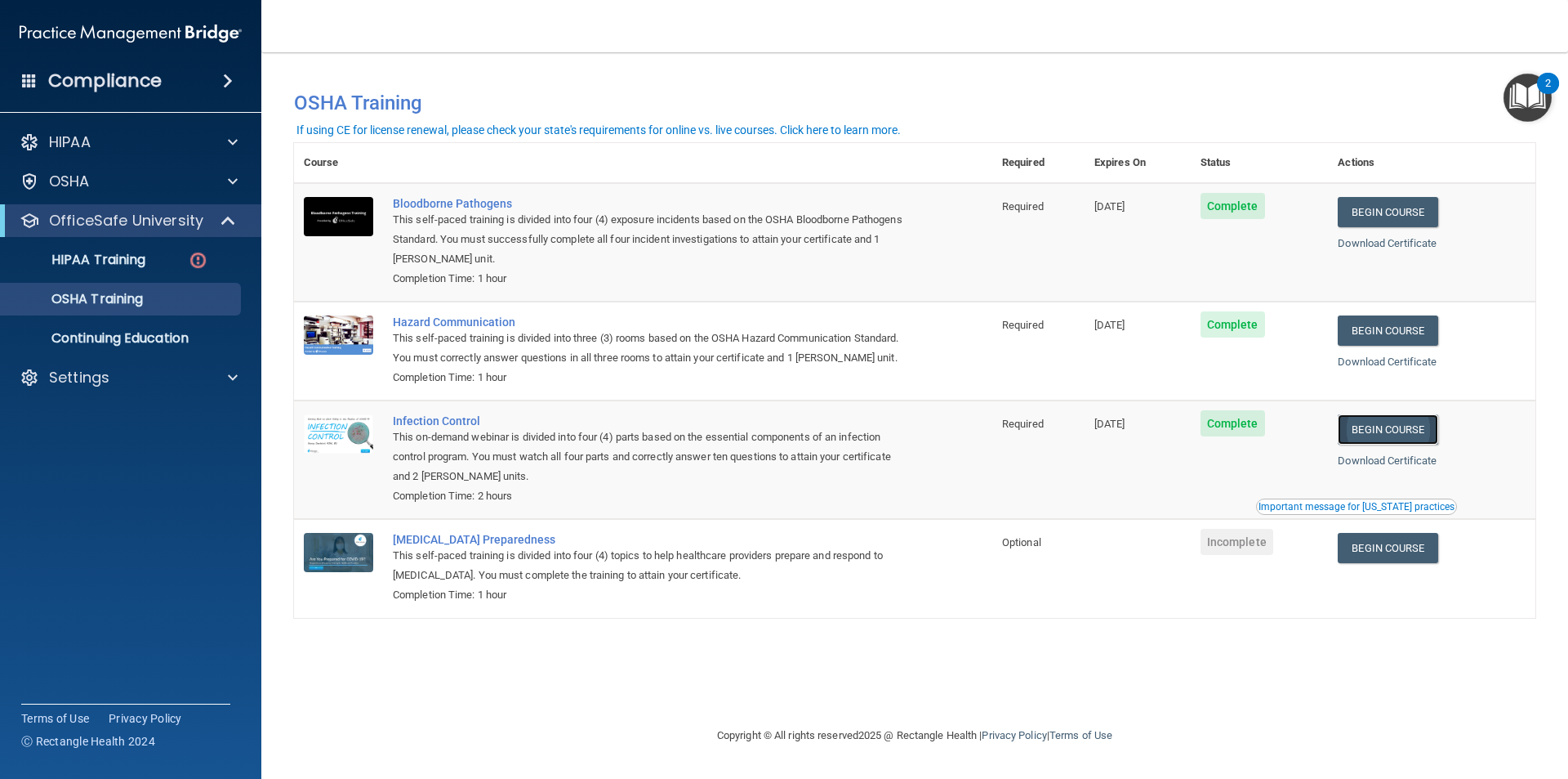
click at [1396, 435] on link "Begin Course" at bounding box center [1388, 429] width 99 height 30
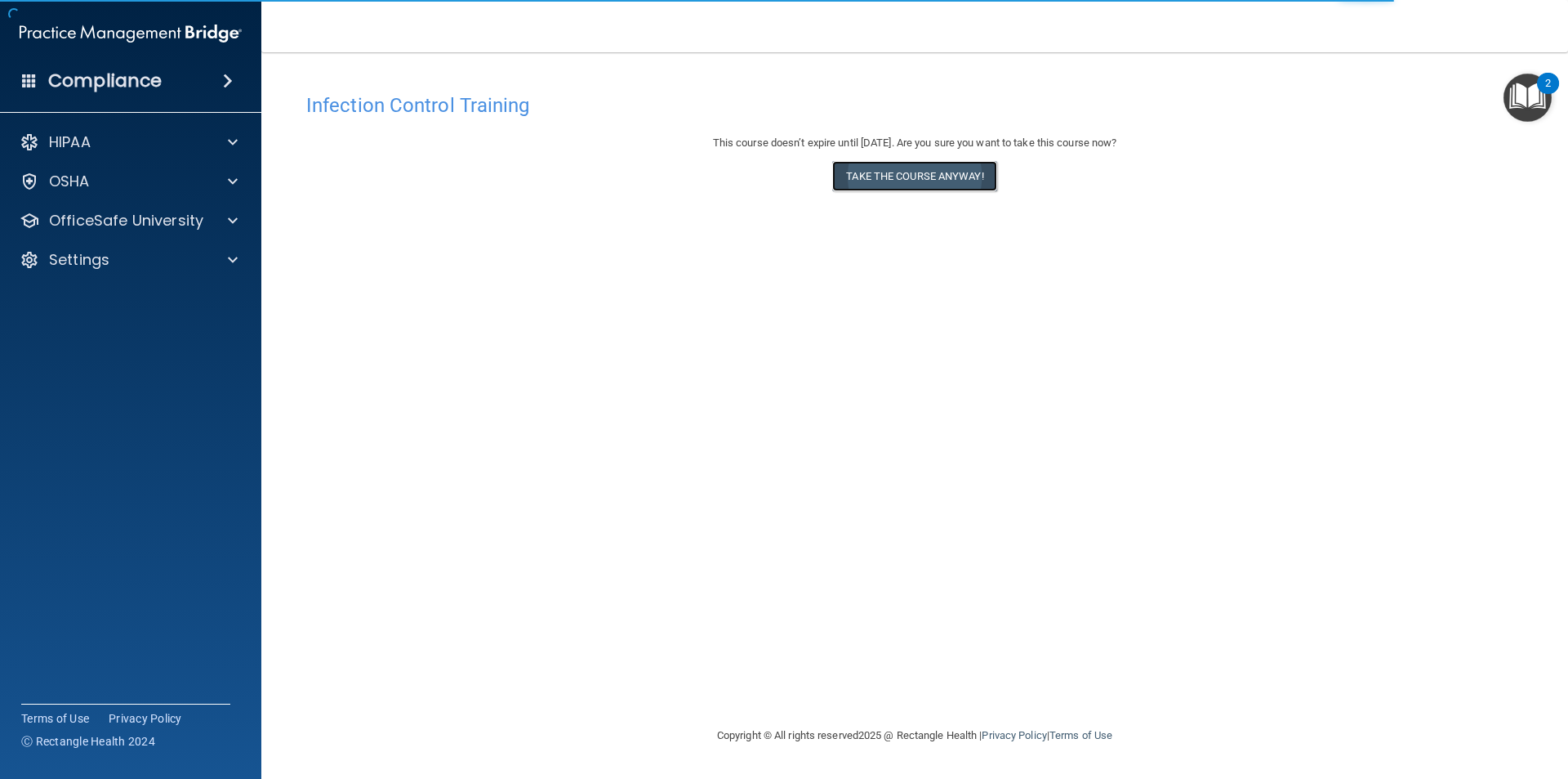
click at [878, 175] on button "Take the course anyway!" at bounding box center [914, 175] width 164 height 30
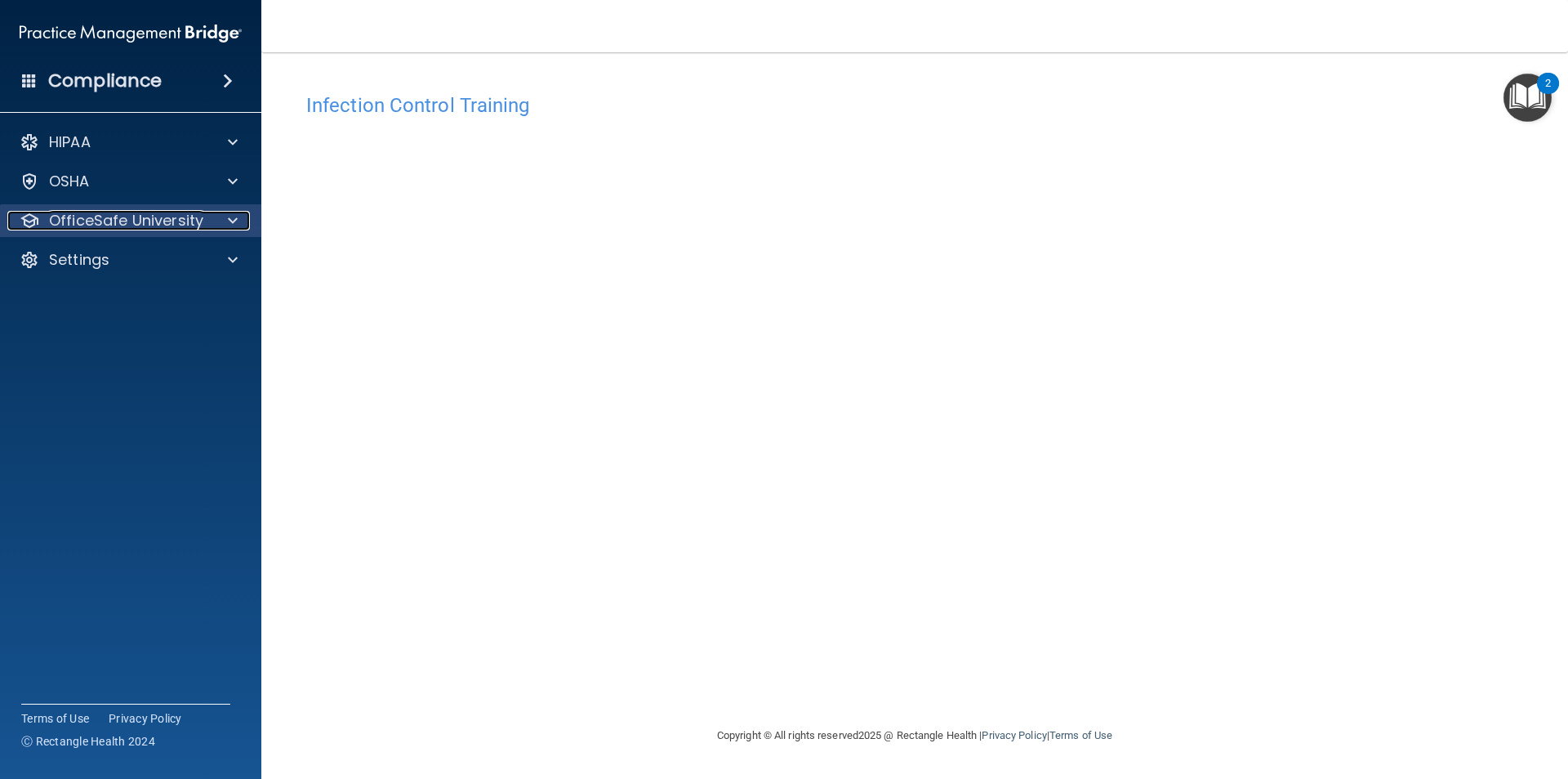
click at [229, 221] on span at bounding box center [233, 220] width 10 height 19
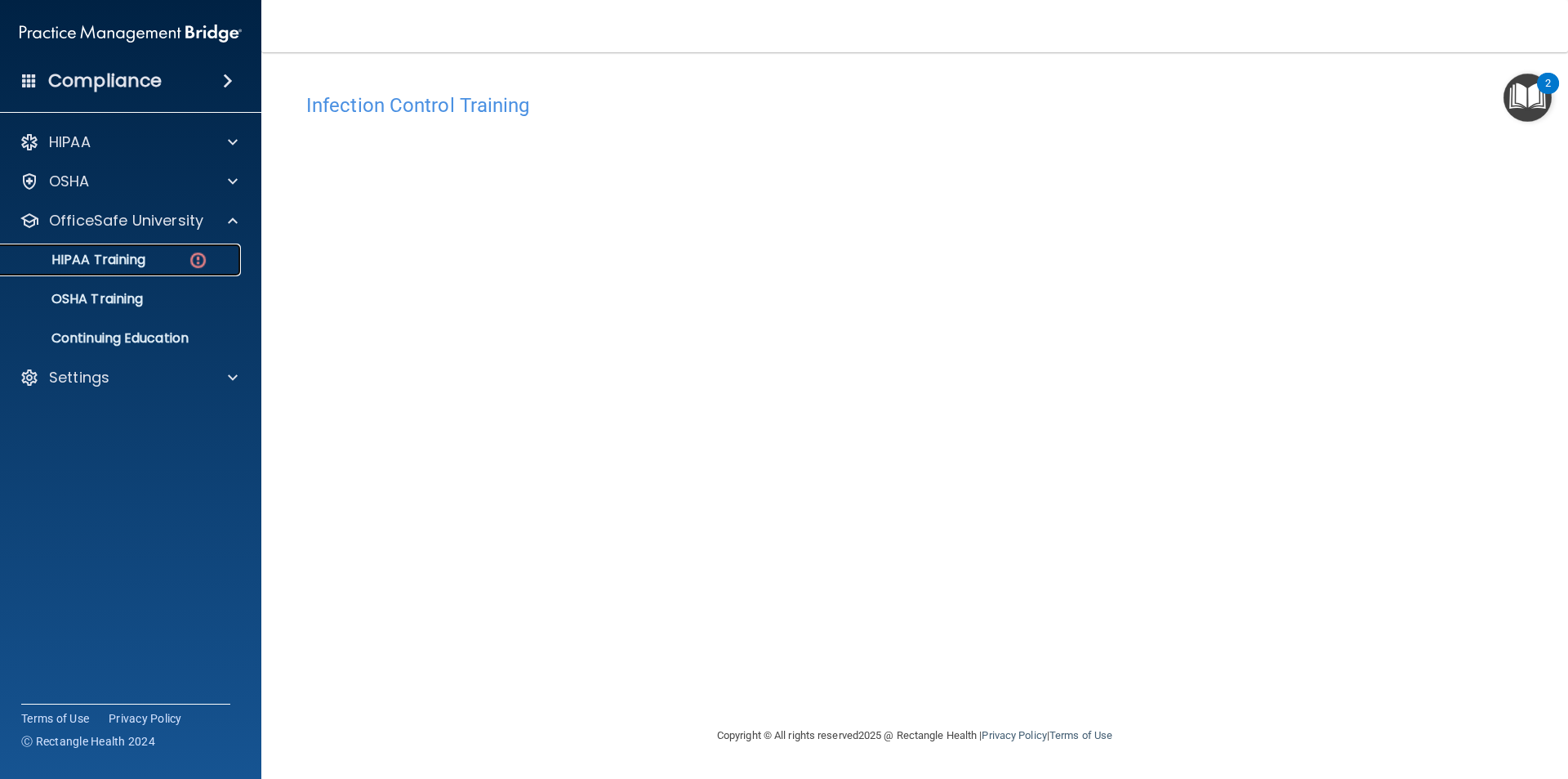
click at [166, 262] on div "HIPAA Training" at bounding box center [122, 259] width 223 height 17
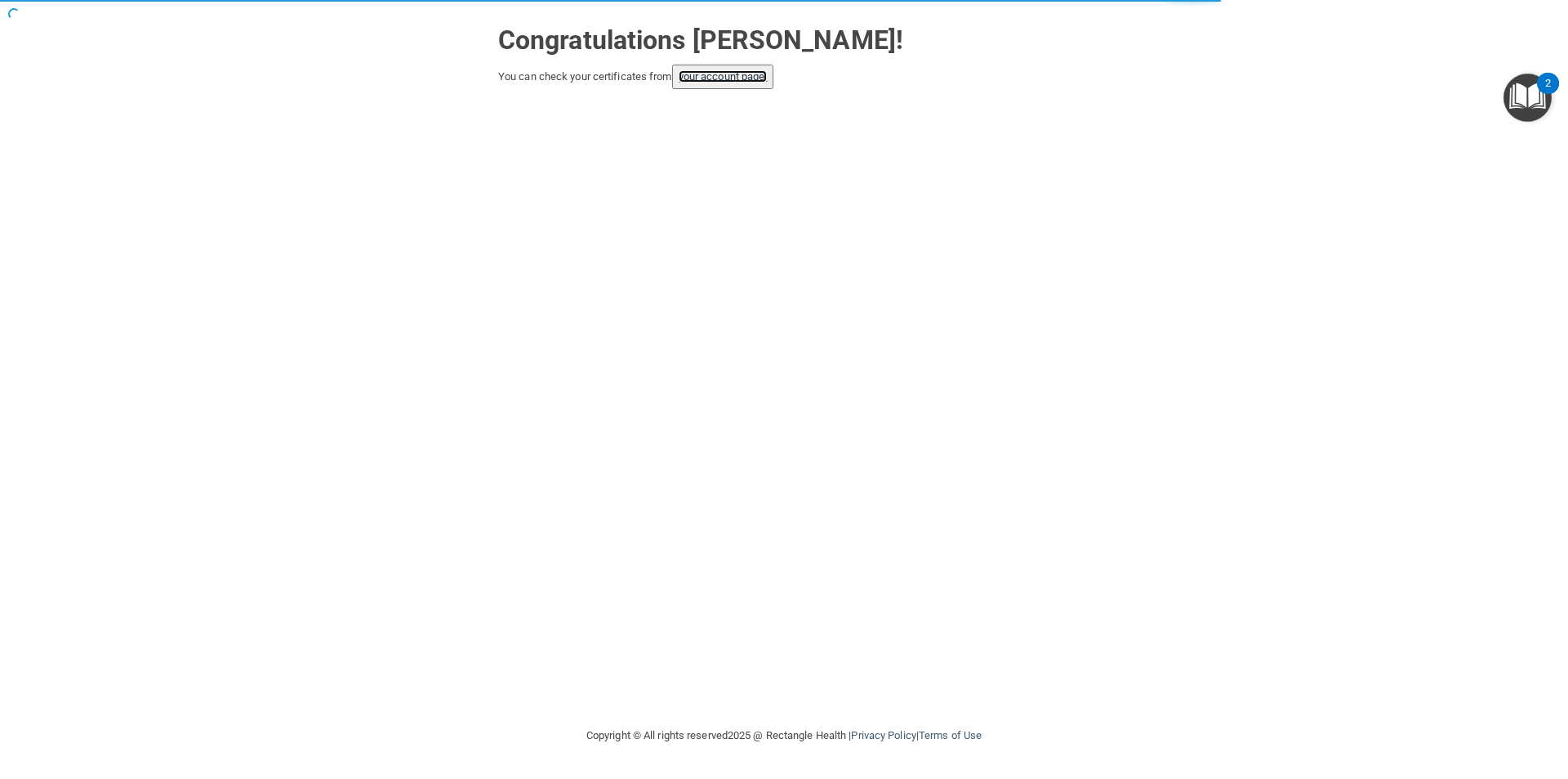
click at [738, 81] on link "your account page!" at bounding box center [722, 76] width 89 height 13
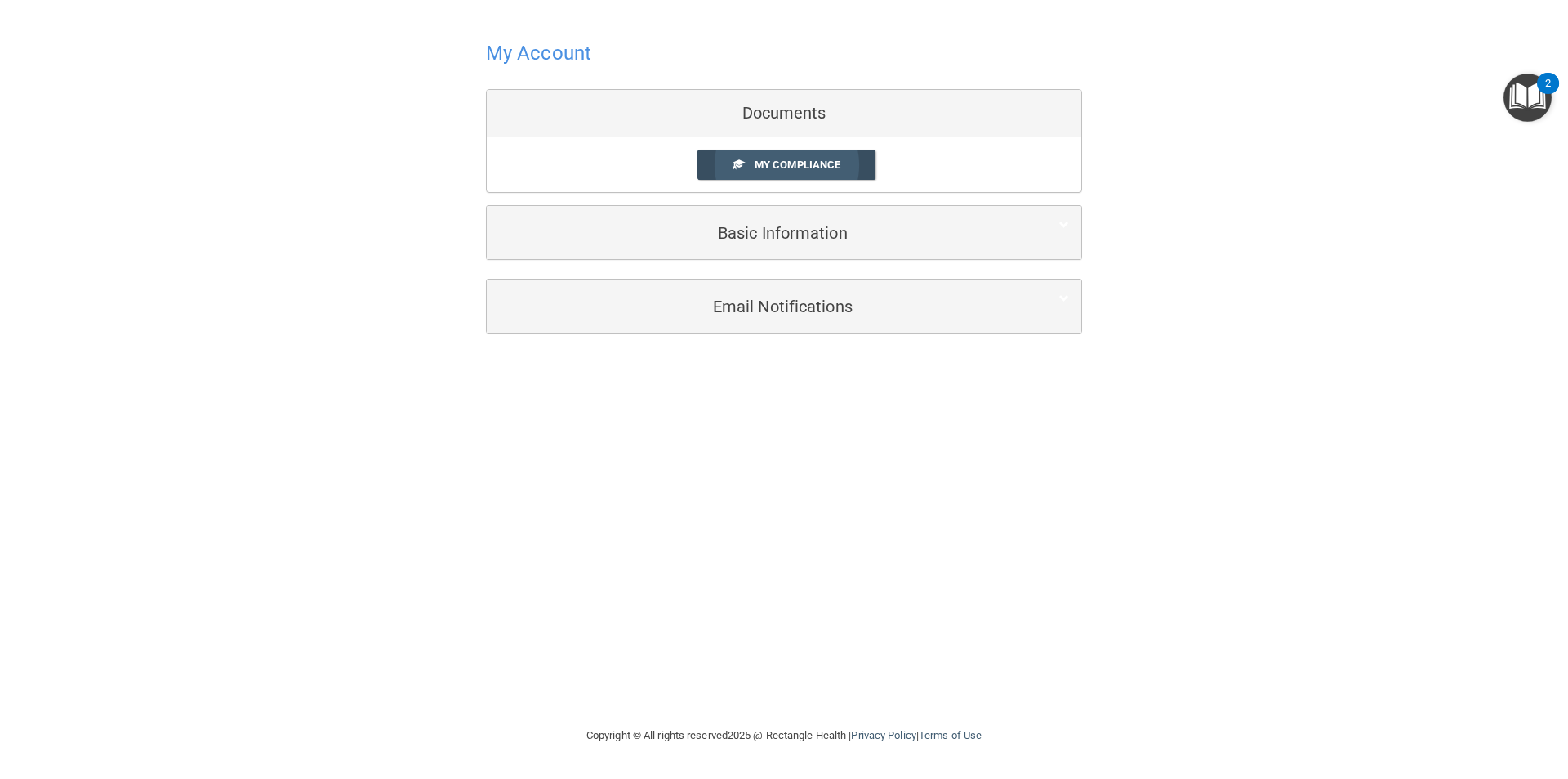
click at [829, 165] on span "My Compliance" at bounding box center [797, 165] width 86 height 13
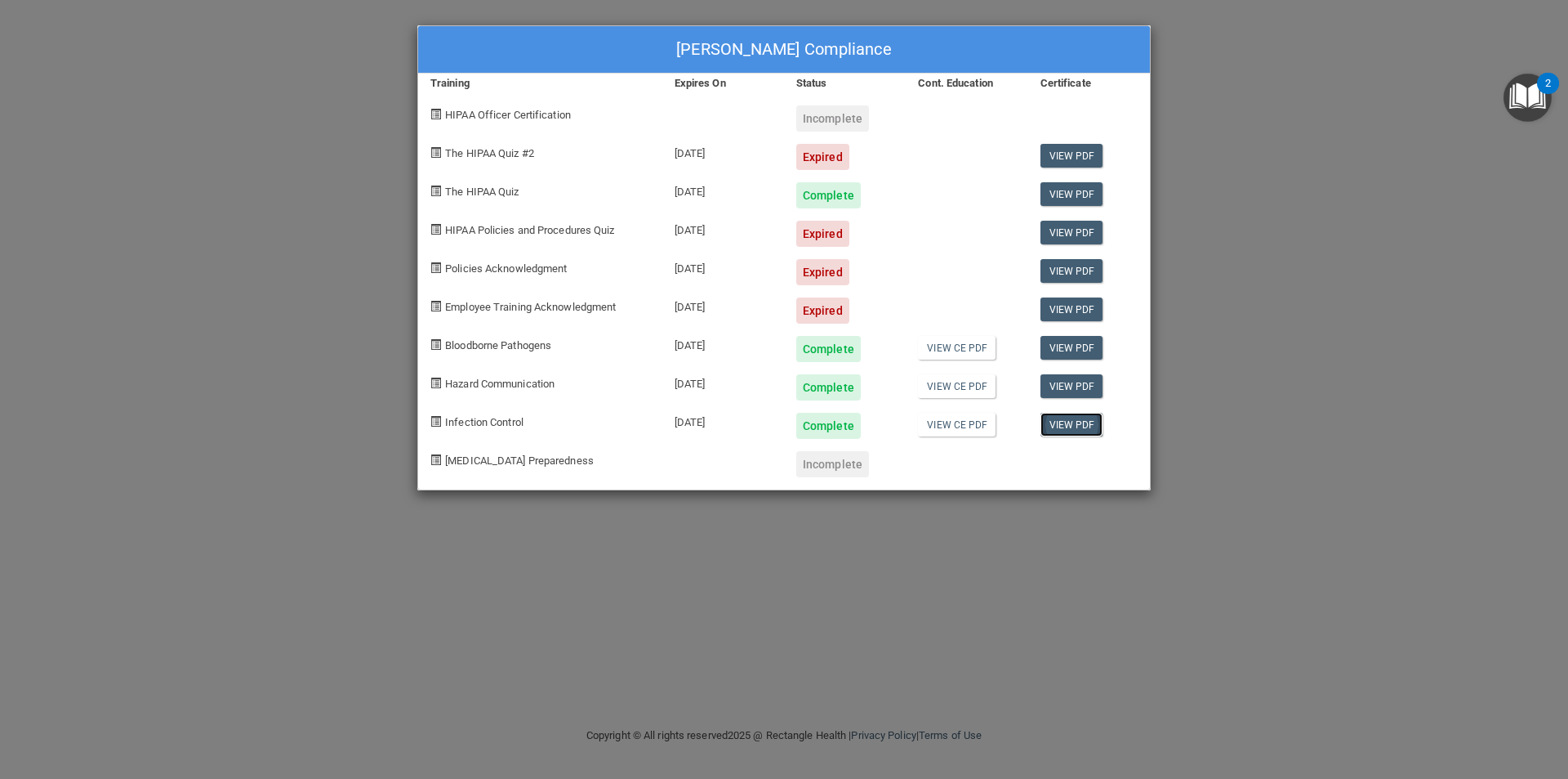
click at [1069, 416] on link "View PDF" at bounding box center [1072, 424] width 63 height 23
click at [1057, 379] on link "View PDF" at bounding box center [1072, 386] width 63 height 23
click at [934, 351] on link "View CE PDF" at bounding box center [957, 347] width 78 height 23
click at [1067, 196] on link "View PDF" at bounding box center [1072, 194] width 63 height 23
